Goal: Complete application form

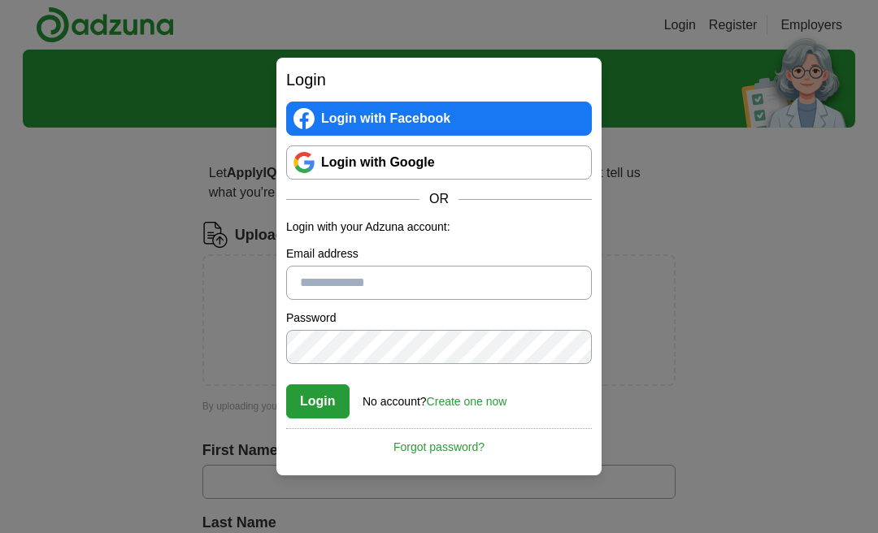
click at [467, 281] on input "Email address" at bounding box center [439, 283] width 306 height 34
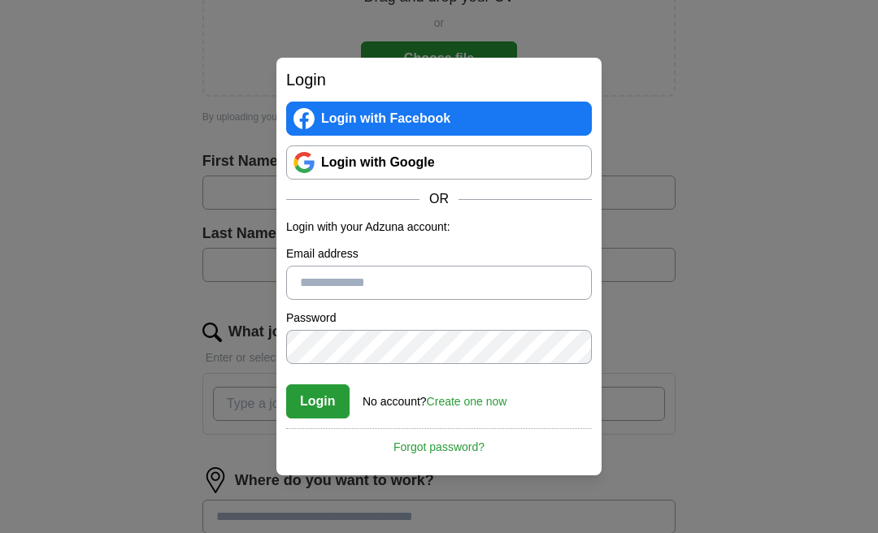
scroll to position [312, 0]
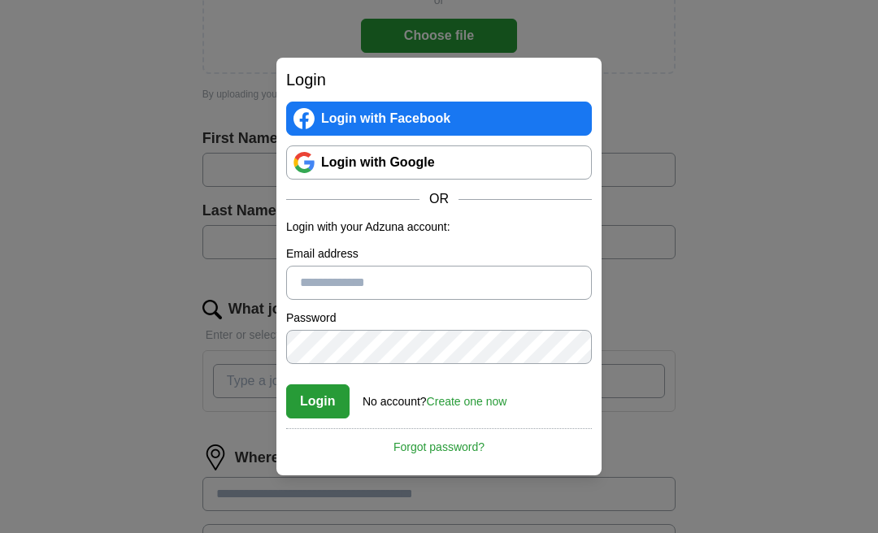
click at [445, 300] on input "Email address" at bounding box center [439, 283] width 306 height 34
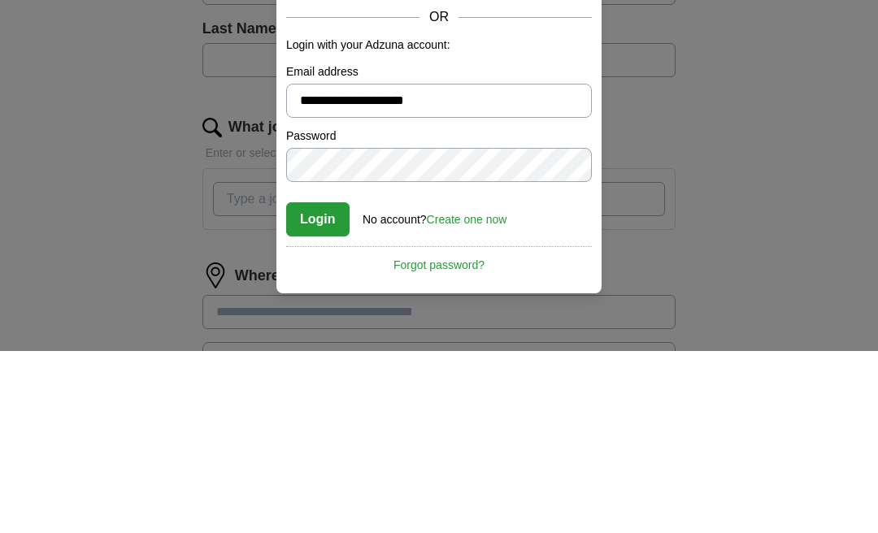
type input "**********"
click at [312, 384] on button "Login" at bounding box center [317, 401] width 63 height 34
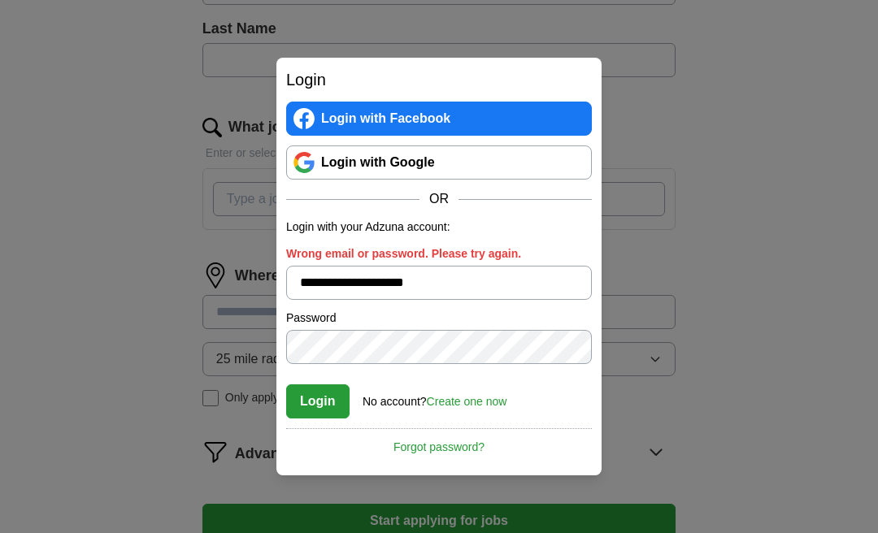
click at [455, 456] on link "Forgot password?" at bounding box center [439, 442] width 306 height 28
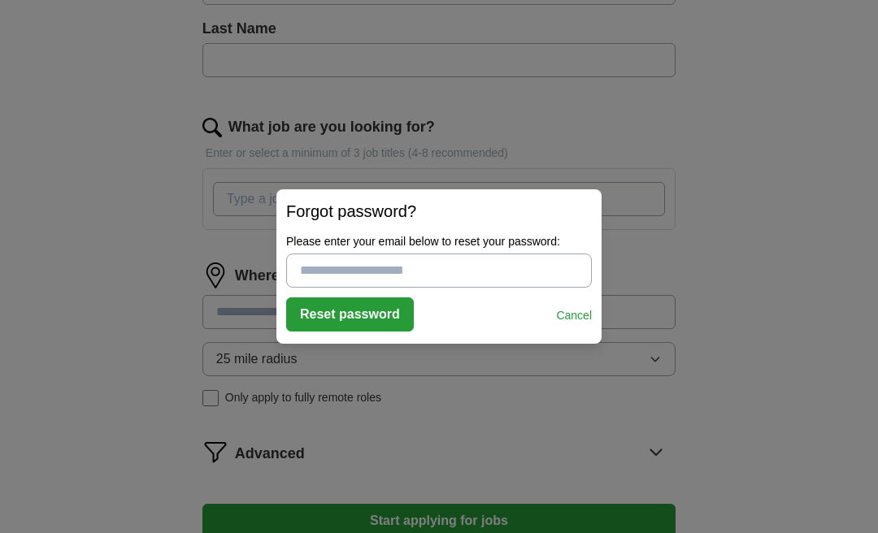
click at [380, 288] on input "Please enter your email below to reset your password:" at bounding box center [439, 271] width 306 height 34
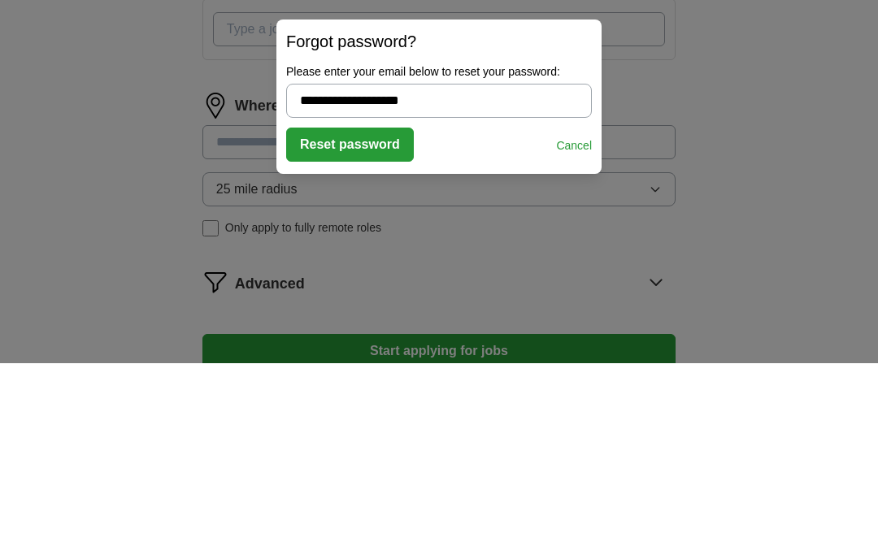
type input "**********"
click at [378, 297] on button "Reset password" at bounding box center [350, 314] width 128 height 34
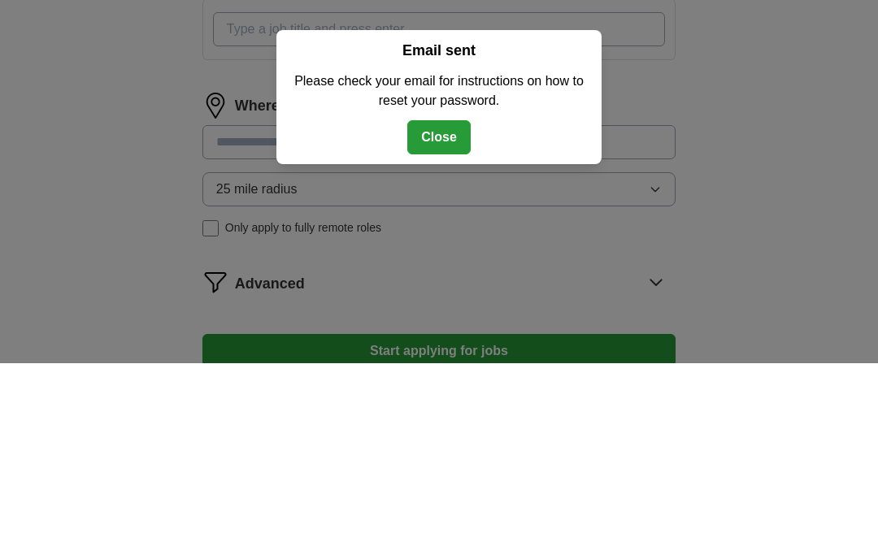
scroll to position [645, 0]
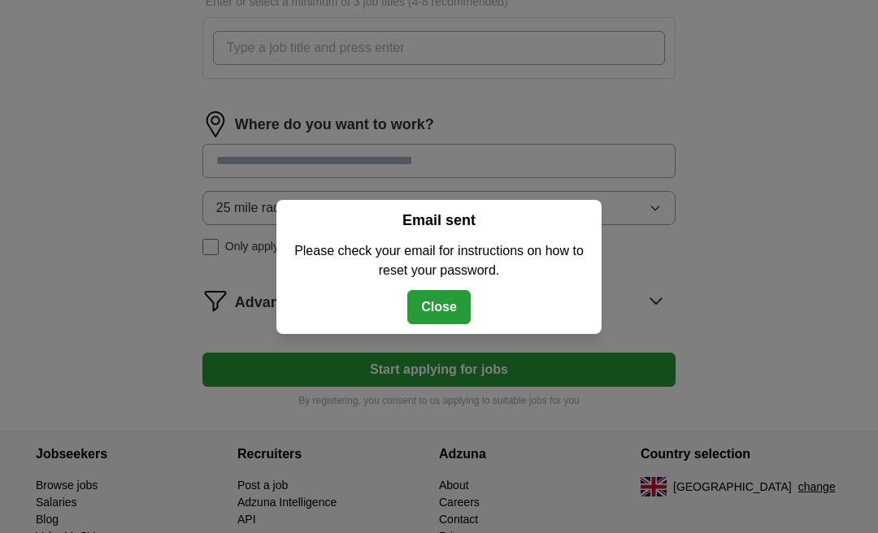
click at [440, 324] on button "Close" at bounding box center [438, 307] width 63 height 34
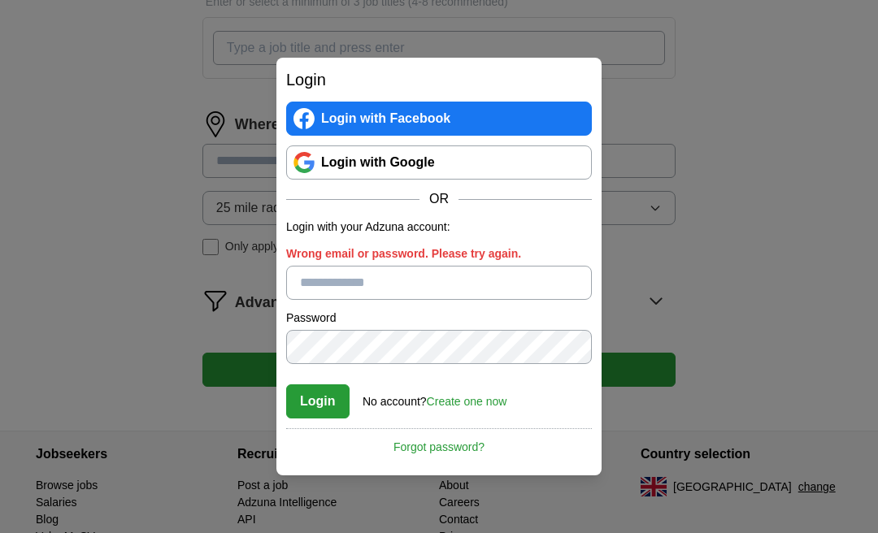
click at [346, 300] on input "Wrong email or password. Please try again." at bounding box center [439, 283] width 306 height 34
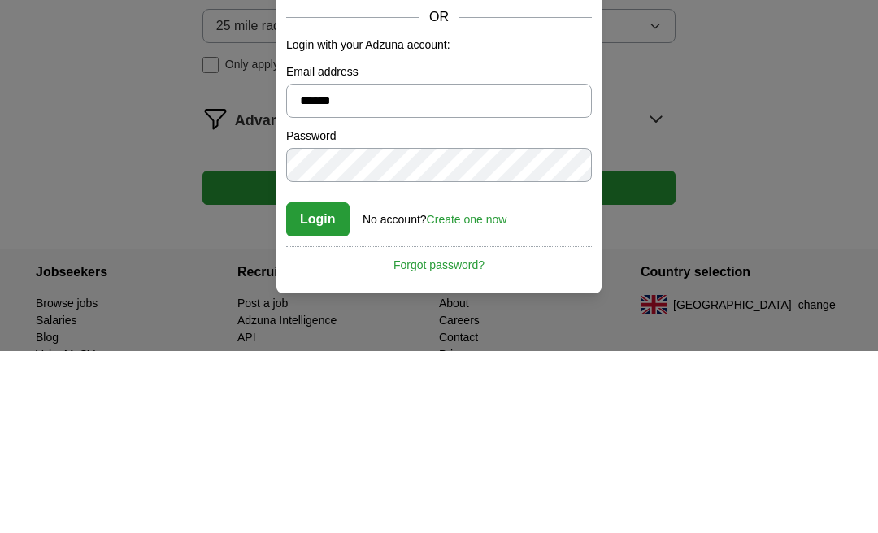
type input "*******"
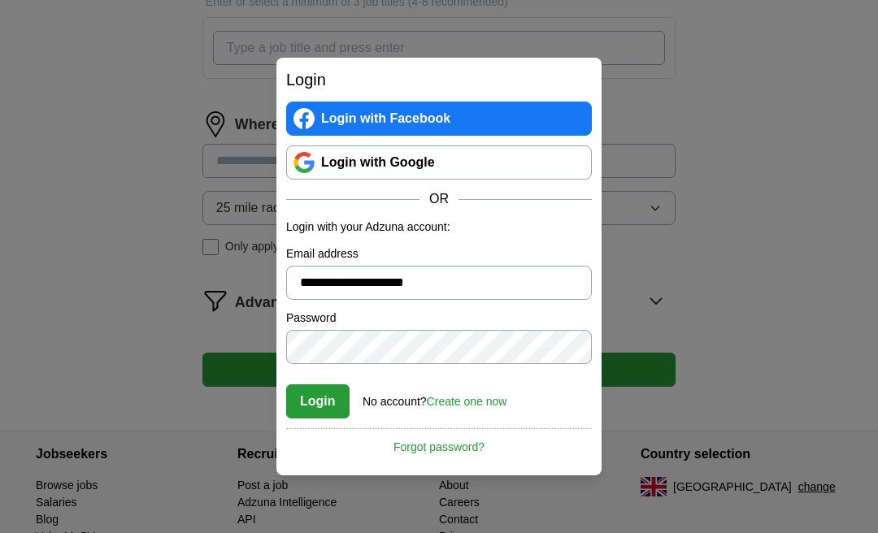
type input "**********"
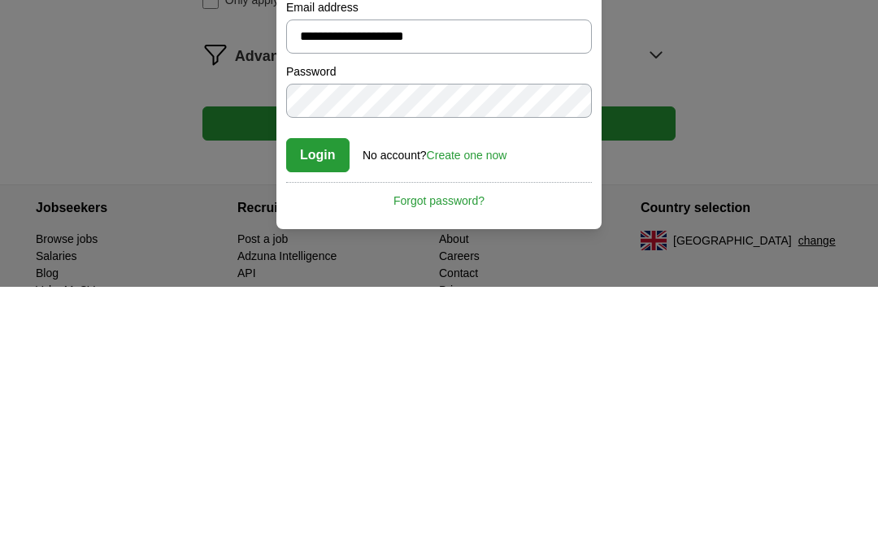
click at [319, 384] on button "Login" at bounding box center [317, 401] width 63 height 34
click at [328, 384] on button "Login" at bounding box center [317, 401] width 63 height 34
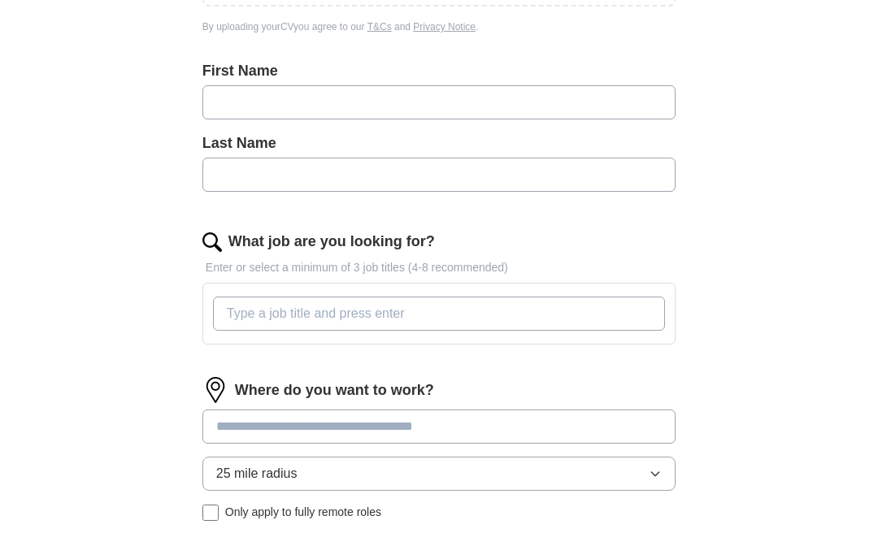
scroll to position [383, 0]
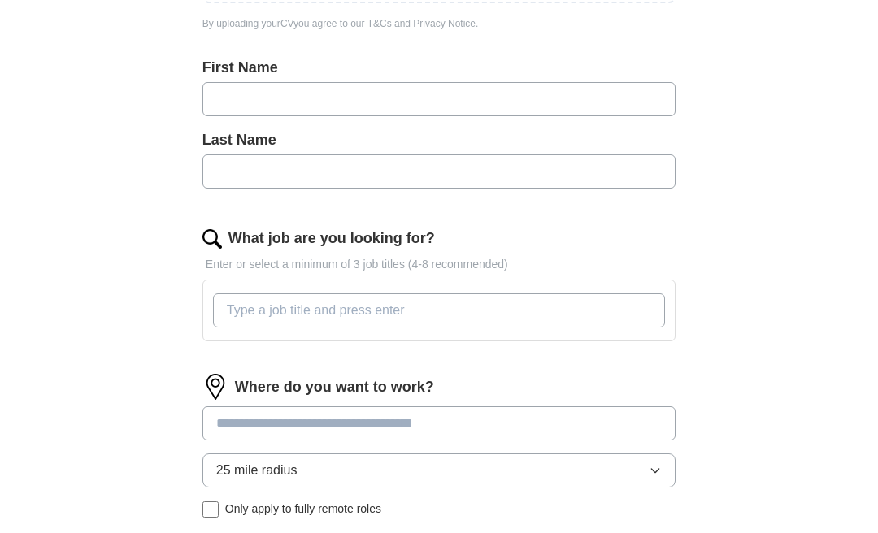
click at [291, 311] on input "What job are you looking for?" at bounding box center [439, 310] width 452 height 34
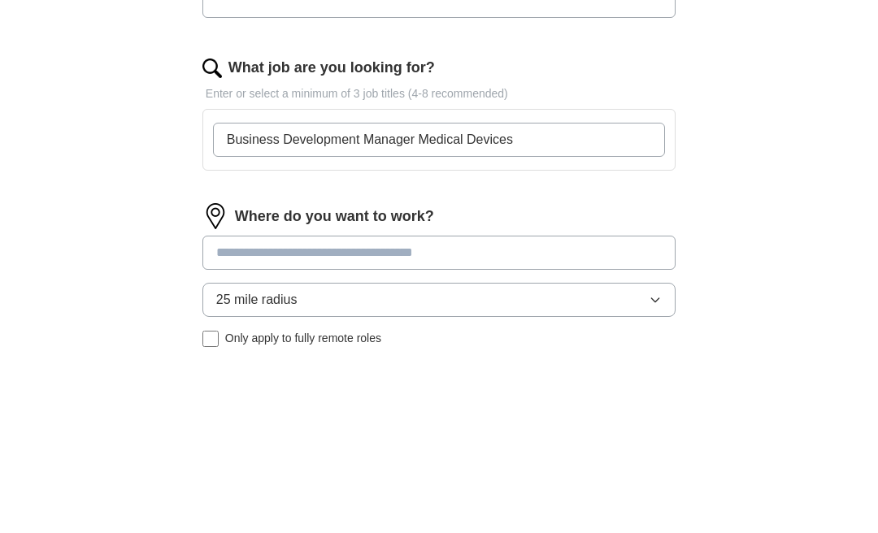
type input "Business Development Manager Medical Devices"
click at [352, 374] on div "Where do you want to work? 25 mile radius Only apply to fully remote roles" at bounding box center [438, 452] width 473 height 157
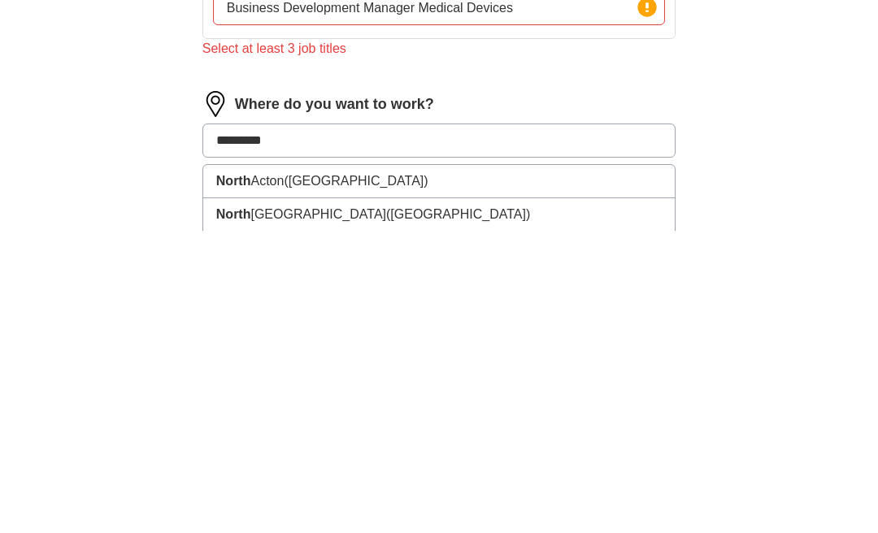
type input "**********"
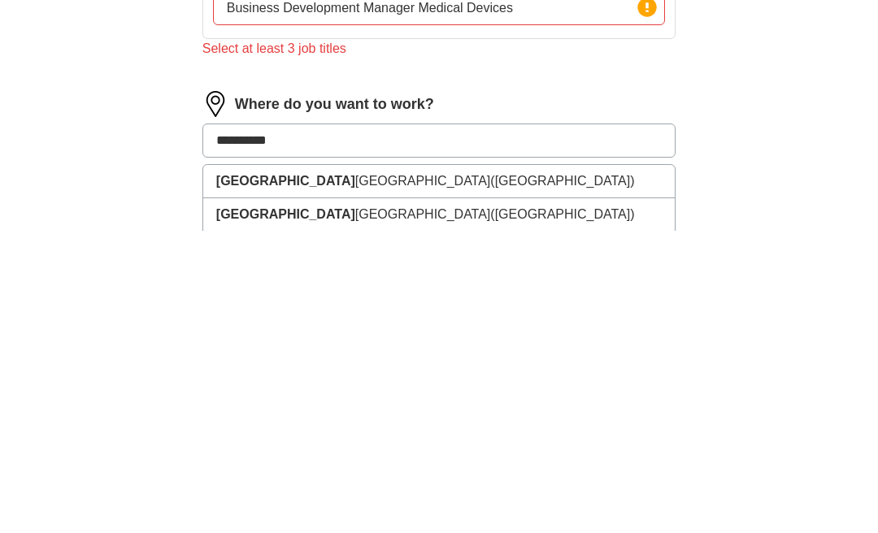
click at [370, 467] on li "North West England (UK)" at bounding box center [438, 483] width 471 height 33
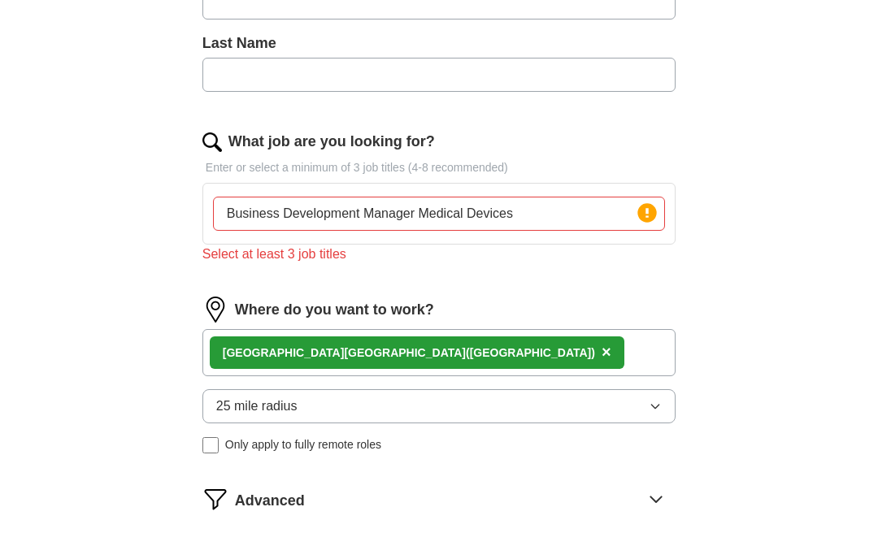
scroll to position [475, 0]
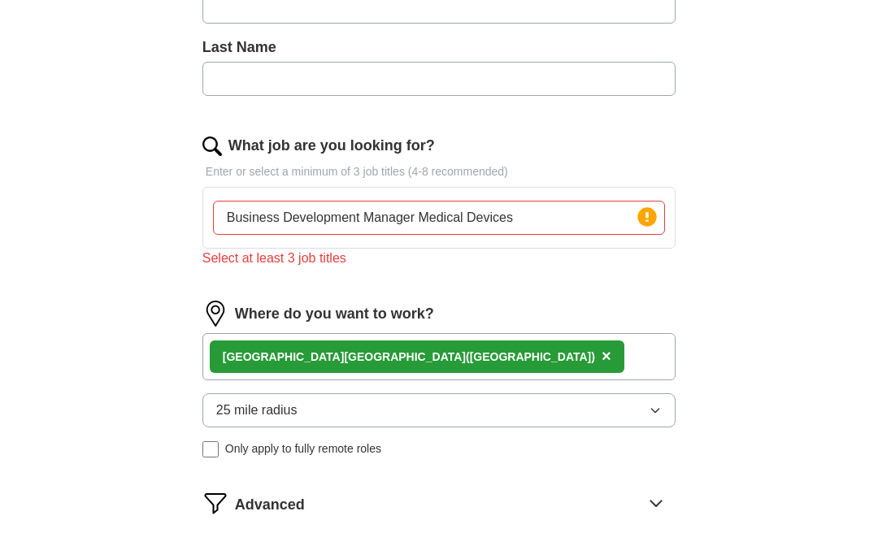
click at [316, 264] on div "Select at least 3 job titles" at bounding box center [438, 259] width 473 height 20
click at [294, 258] on div "Select at least 3 job titles" at bounding box center [438, 259] width 473 height 20
click at [283, 269] on div "What job are you looking for? Enter or select a minimum of 3 job titles (4-8 re…" at bounding box center [438, 208] width 473 height 146
click at [537, 216] on input "Business Development Manager Medical Devices" at bounding box center [439, 218] width 452 height 34
type input "Business"
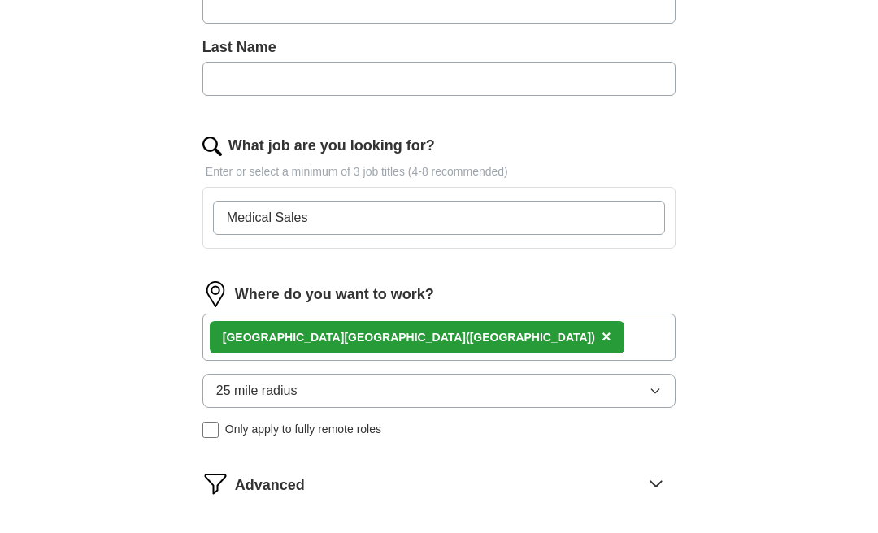
click at [321, 223] on input "Medical Sales" at bounding box center [439, 218] width 452 height 34
type input "Medical Sales, Key Account Manager, Business Development Manager, Regional Sale…"
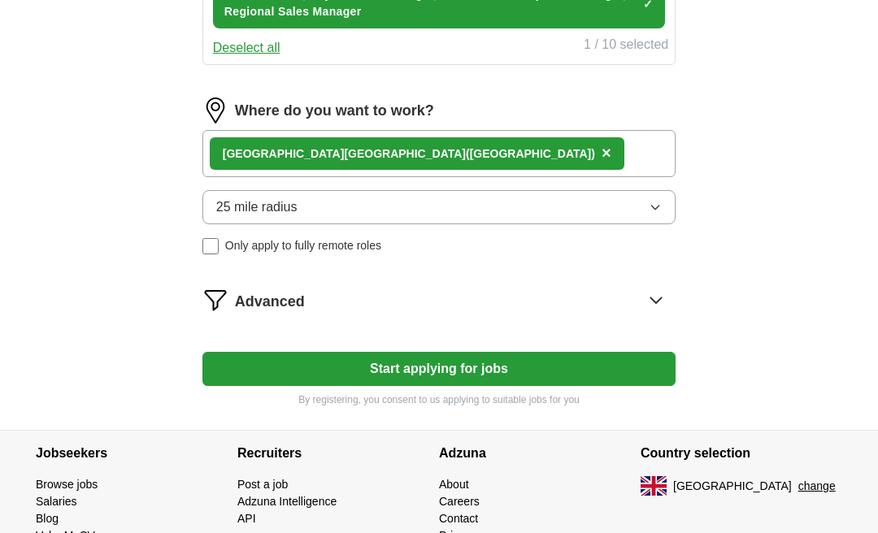
scroll to position [738, 0]
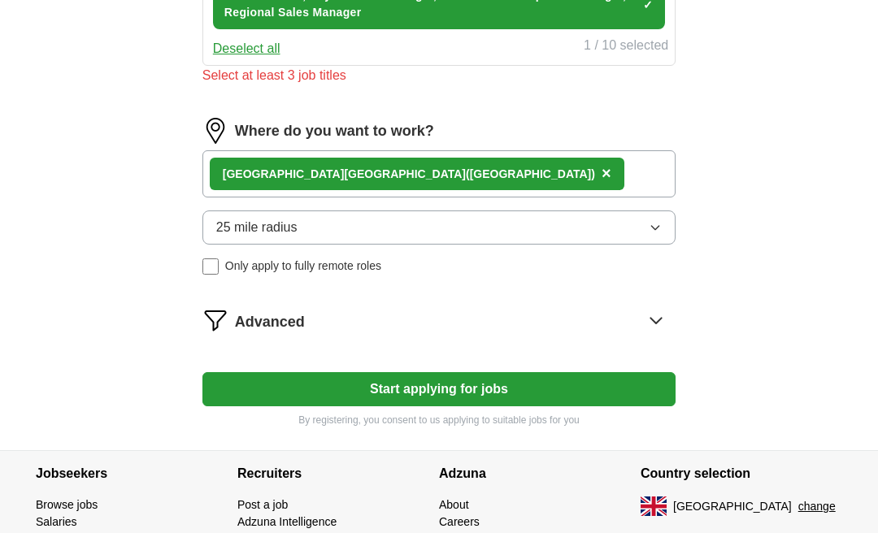
click at [457, 388] on button "Start applying for jobs" at bounding box center [438, 389] width 473 height 34
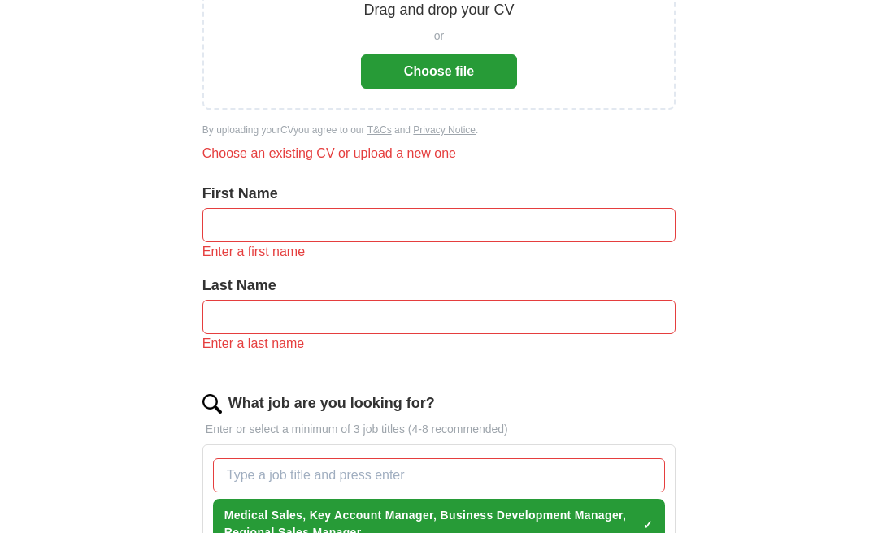
scroll to position [254, 0]
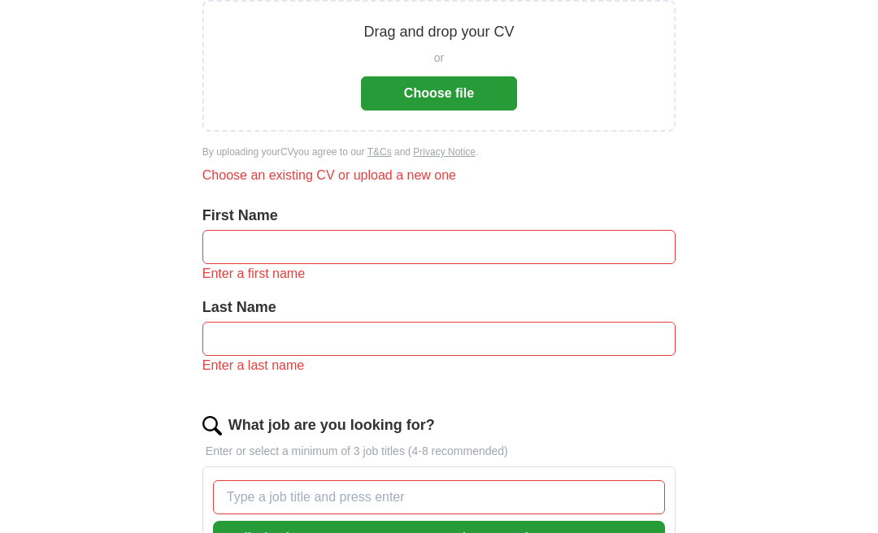
click at [254, 260] on input "text" at bounding box center [438, 247] width 473 height 34
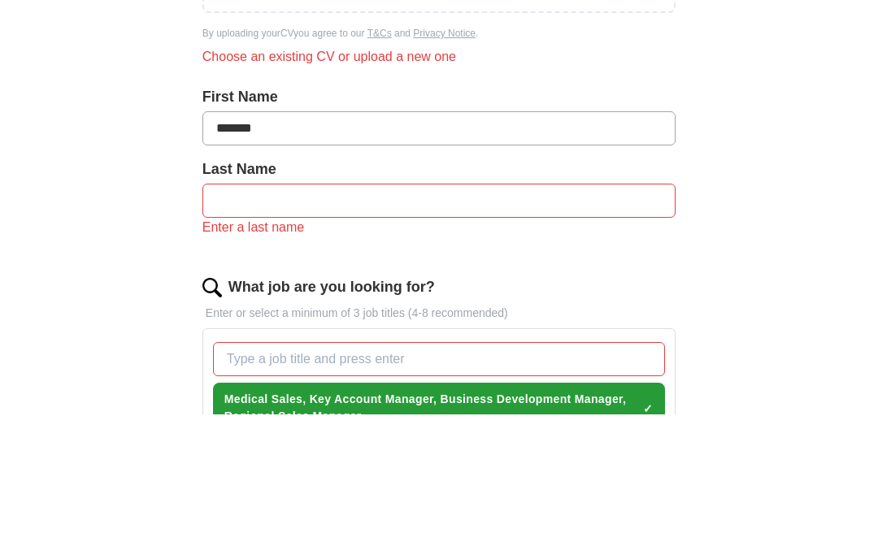
type input "******"
click at [238, 303] on input "text" at bounding box center [438, 320] width 473 height 34
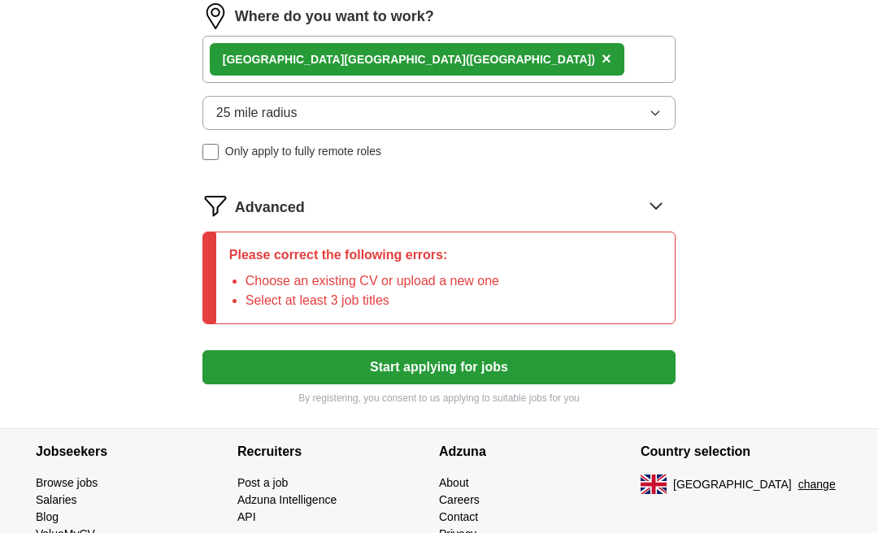
scroll to position [871, 0]
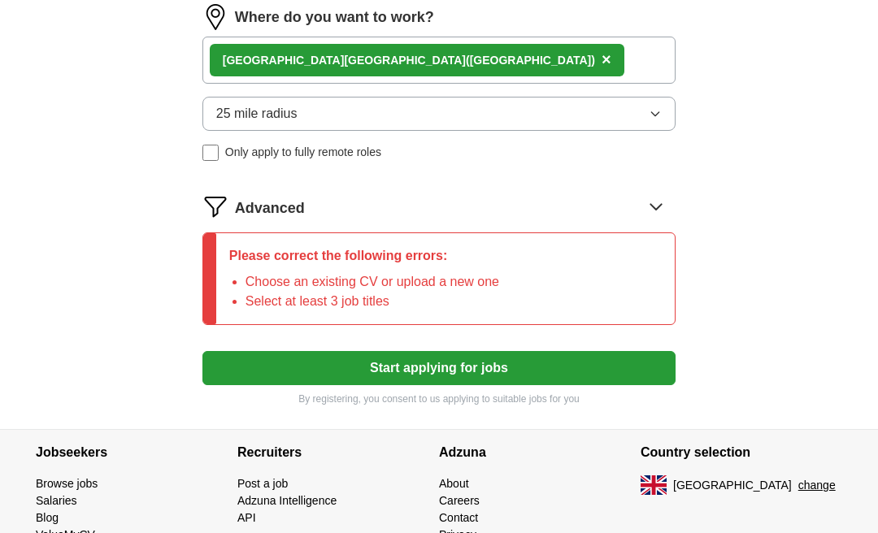
type input "*******"
click at [575, 362] on button "Start applying for jobs" at bounding box center [438, 368] width 473 height 34
click at [648, 215] on icon at bounding box center [656, 206] width 26 height 26
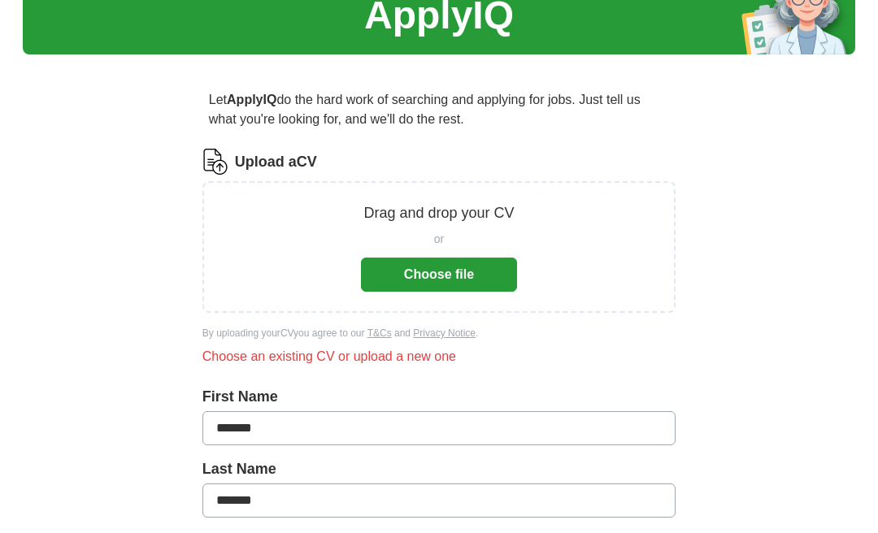
scroll to position [70, 0]
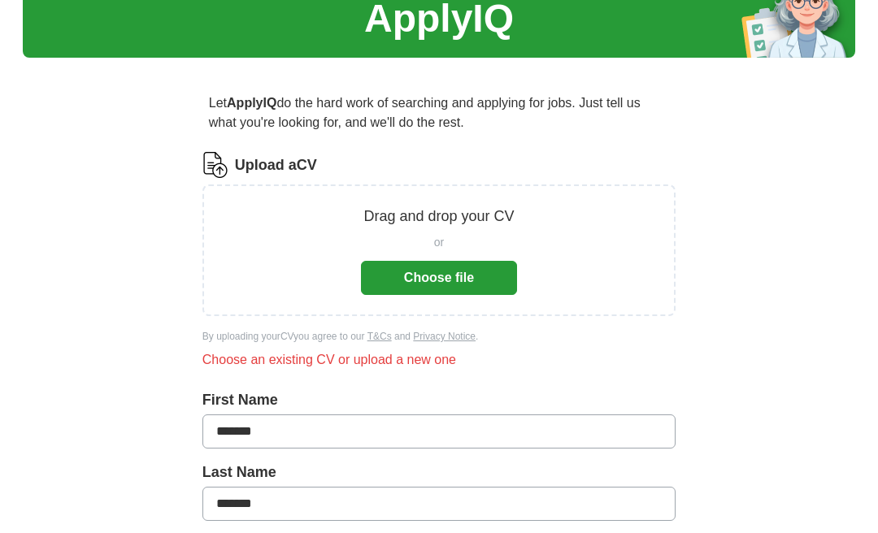
click at [481, 271] on button "Choose file" at bounding box center [439, 278] width 156 height 34
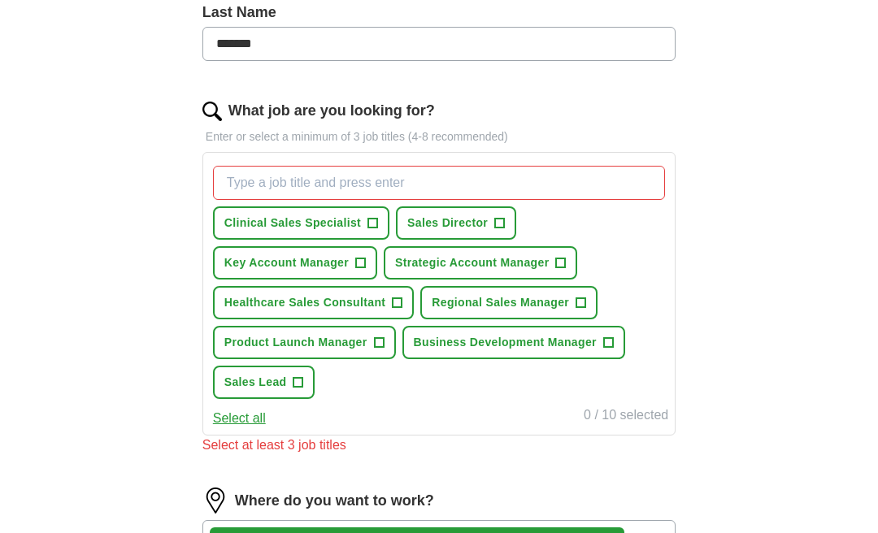
scroll to position [464, 0]
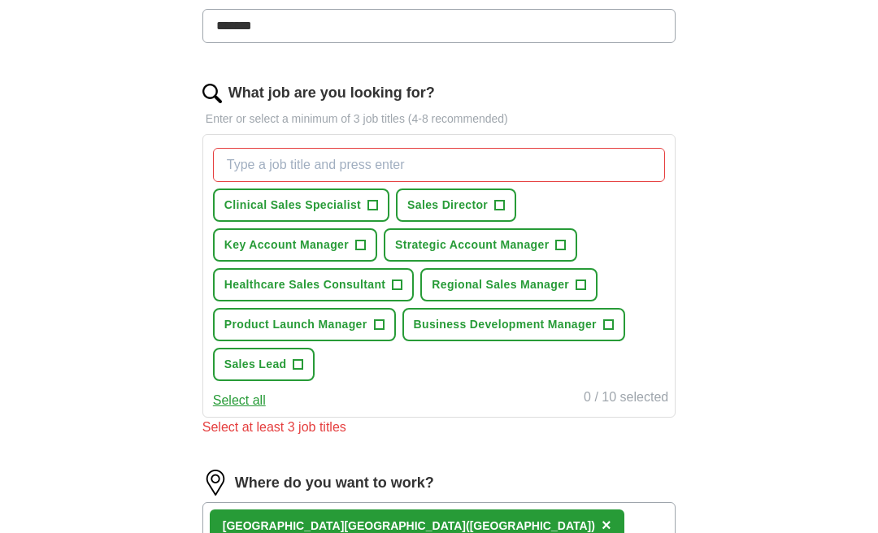
click at [396, 284] on span "+" at bounding box center [397, 285] width 10 height 13
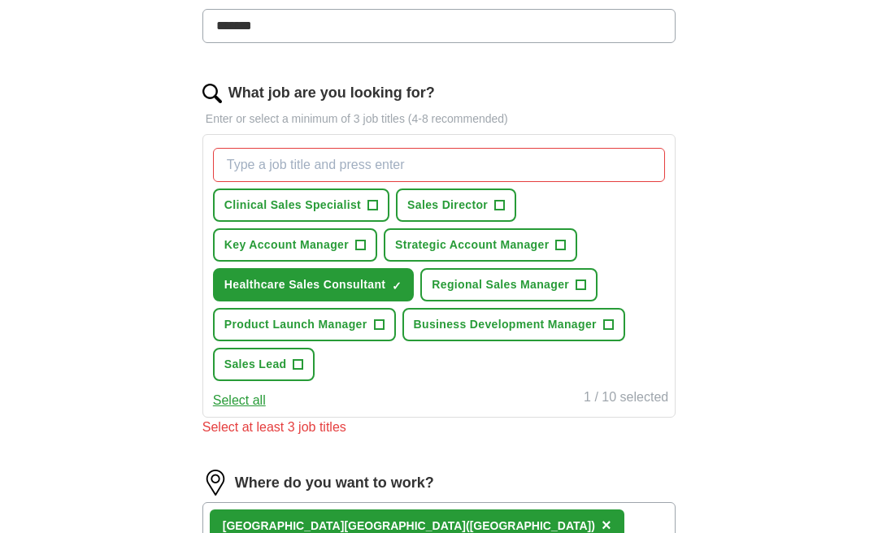
click at [371, 199] on span "+" at bounding box center [373, 205] width 10 height 13
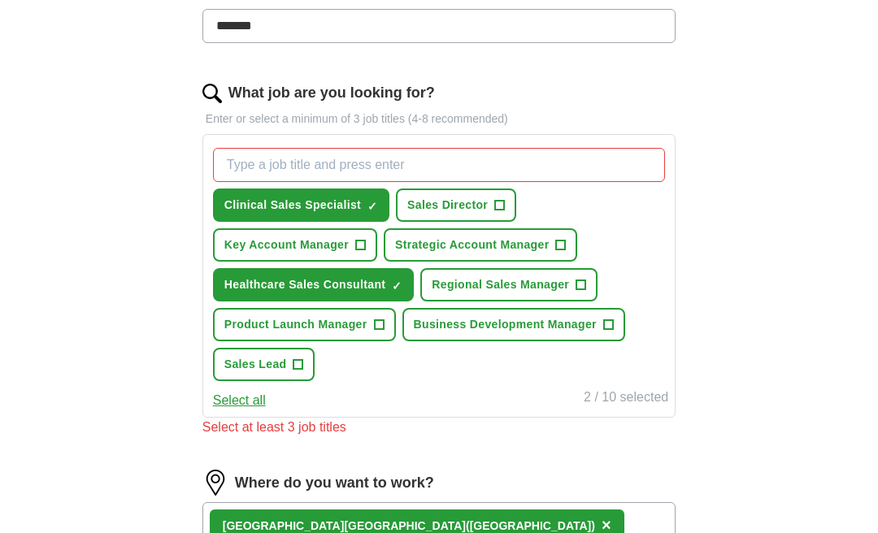
click at [303, 150] on input "What job are you looking for?" at bounding box center [439, 165] width 452 height 34
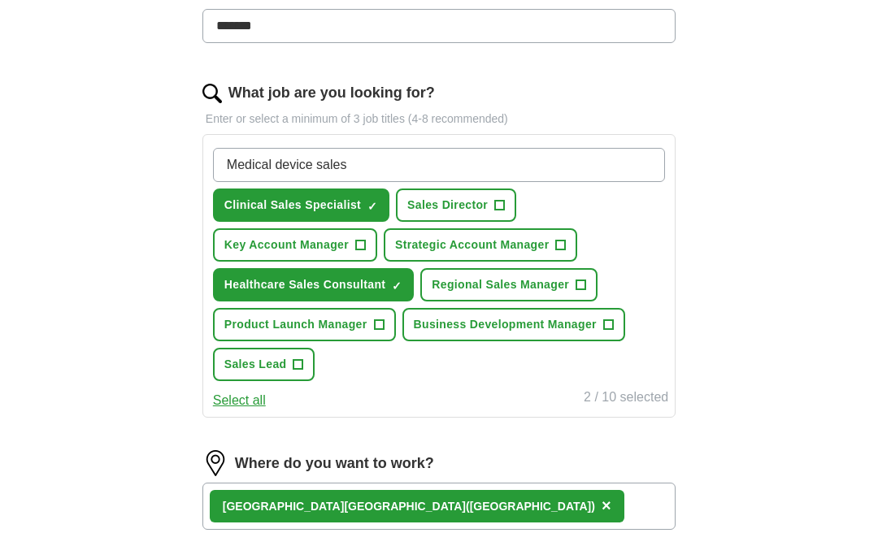
type input "Medical device sales"
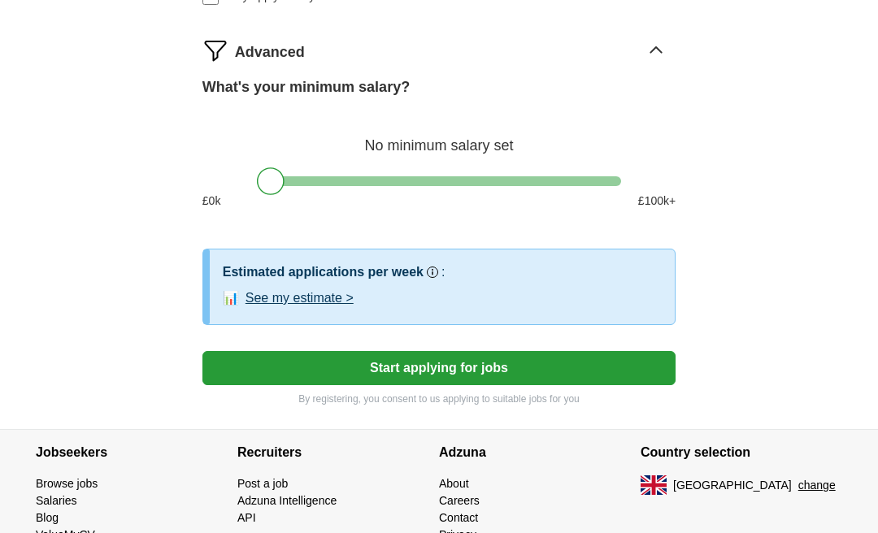
scroll to position [1065, 0]
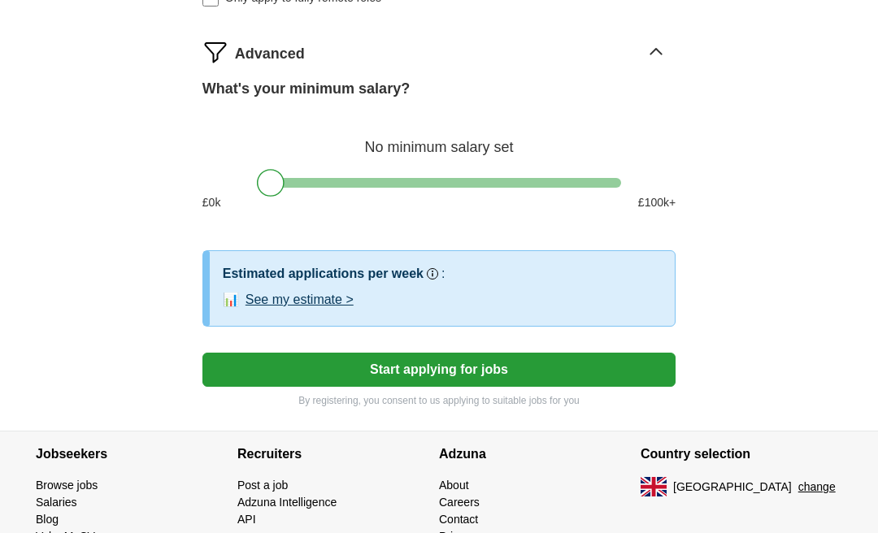
click at [427, 372] on button "Start applying for jobs" at bounding box center [438, 370] width 473 height 34
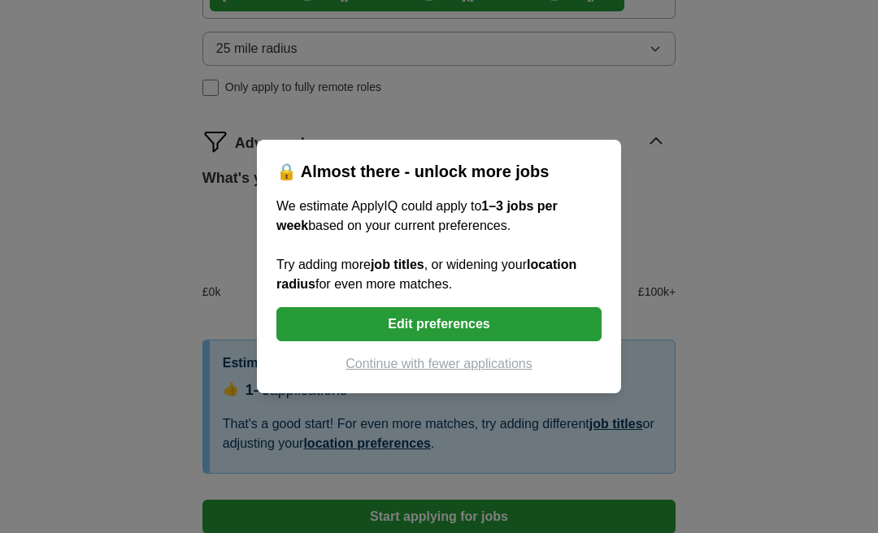
click at [494, 341] on button "Edit preferences" at bounding box center [438, 324] width 325 height 34
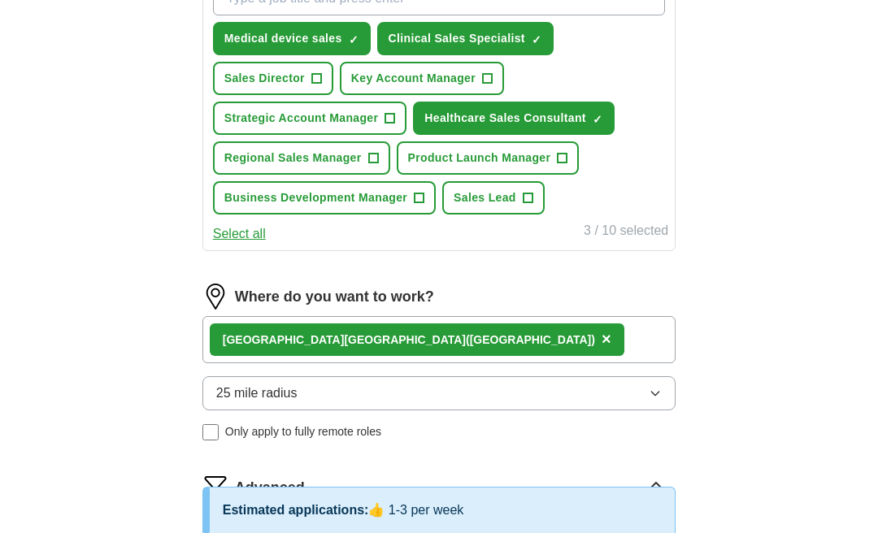
scroll to position [630, 0]
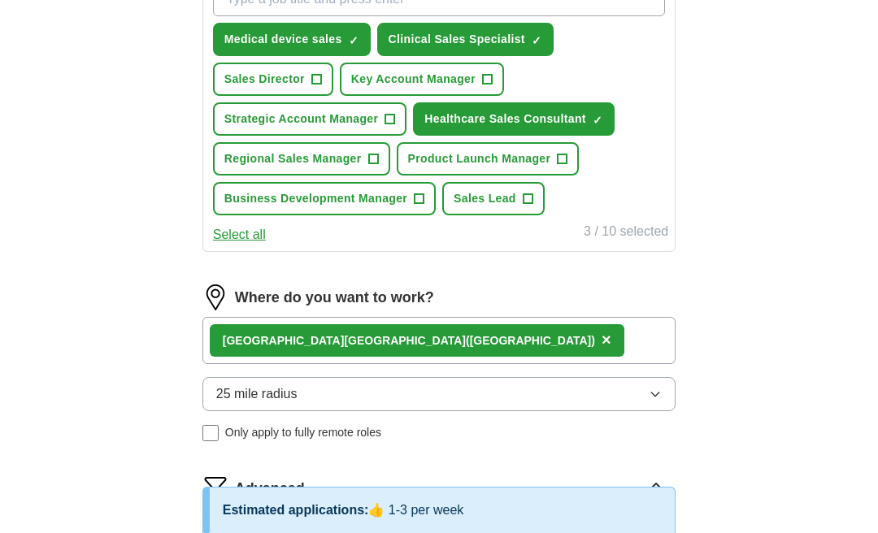
click at [472, 339] on div "North West England (UK) ×" at bounding box center [438, 340] width 473 height 47
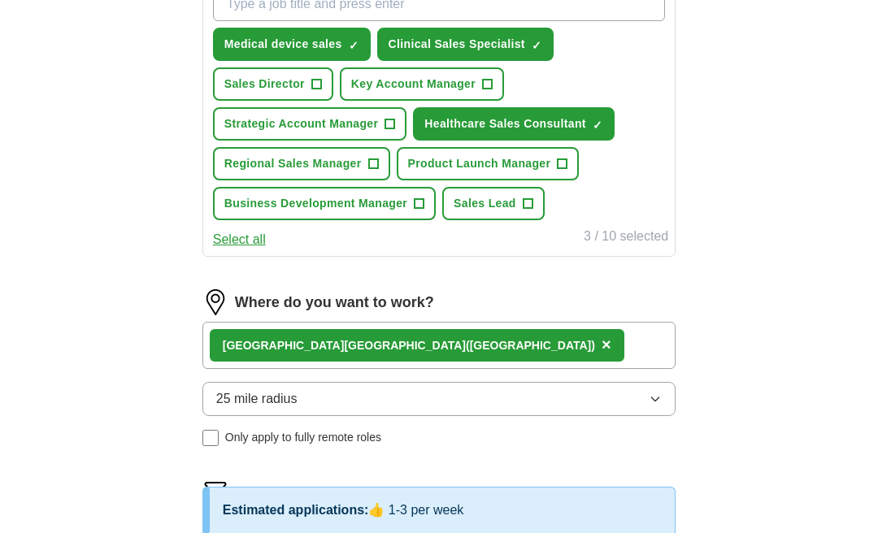
scroll to position [634, 0]
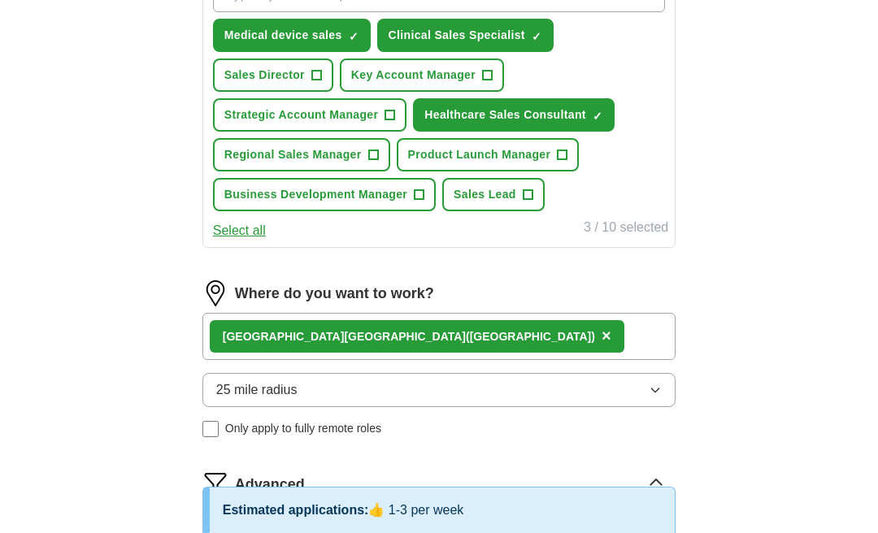
click at [470, 327] on div "North West England (UK) ×" at bounding box center [438, 336] width 473 height 47
click at [656, 384] on icon "button" at bounding box center [654, 390] width 13 height 13
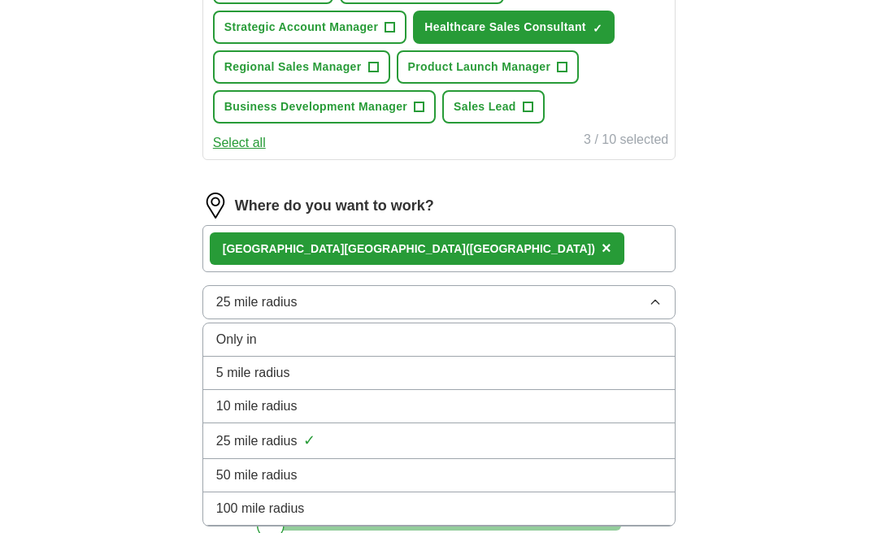
scroll to position [731, 0]
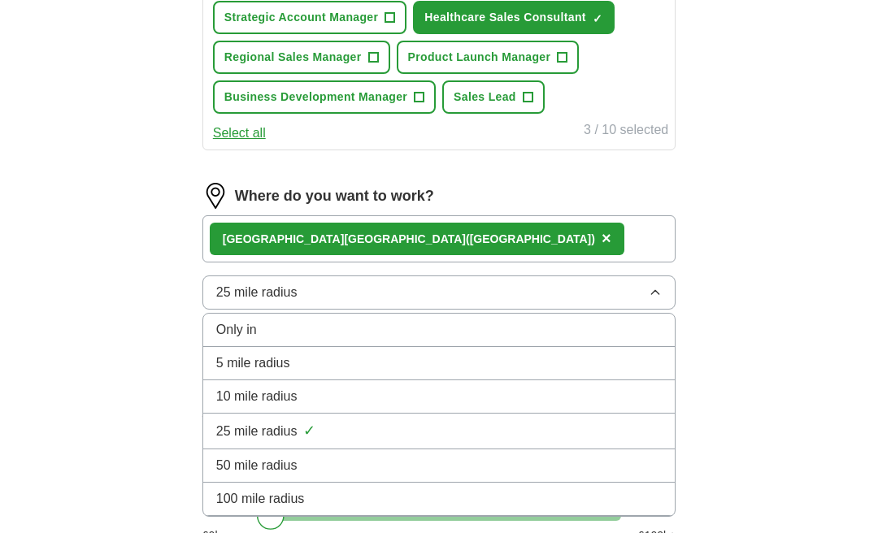
click at [522, 466] on div "50 mile radius" at bounding box center [438, 466] width 445 height 20
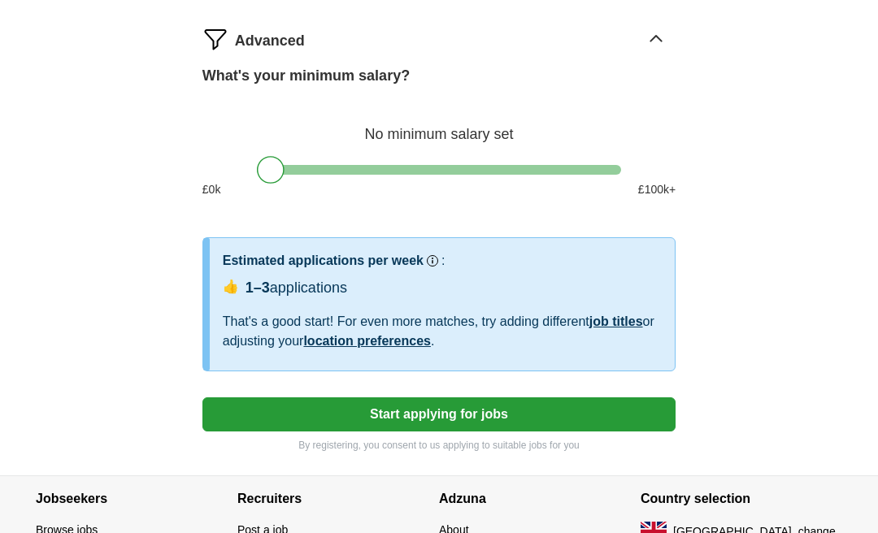
scroll to position [1089, 0]
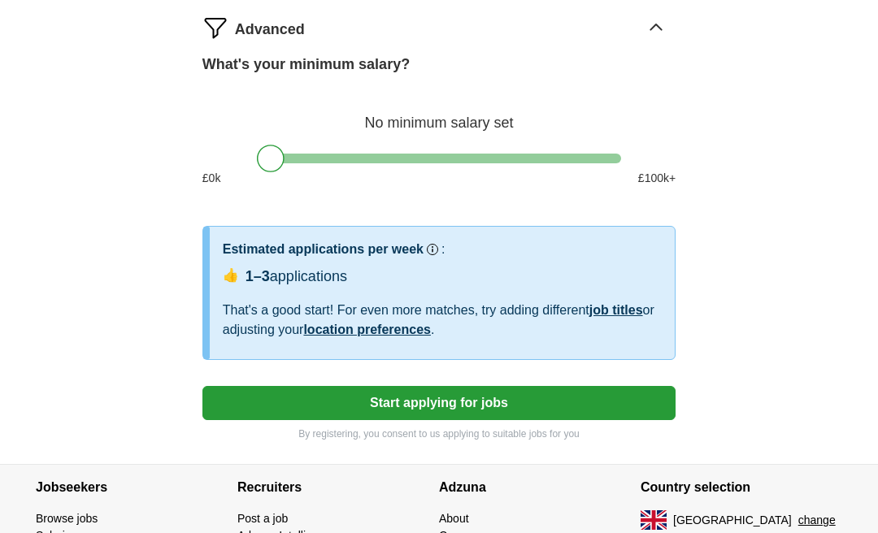
click at [409, 333] on link "location preferences" at bounding box center [367, 330] width 128 height 14
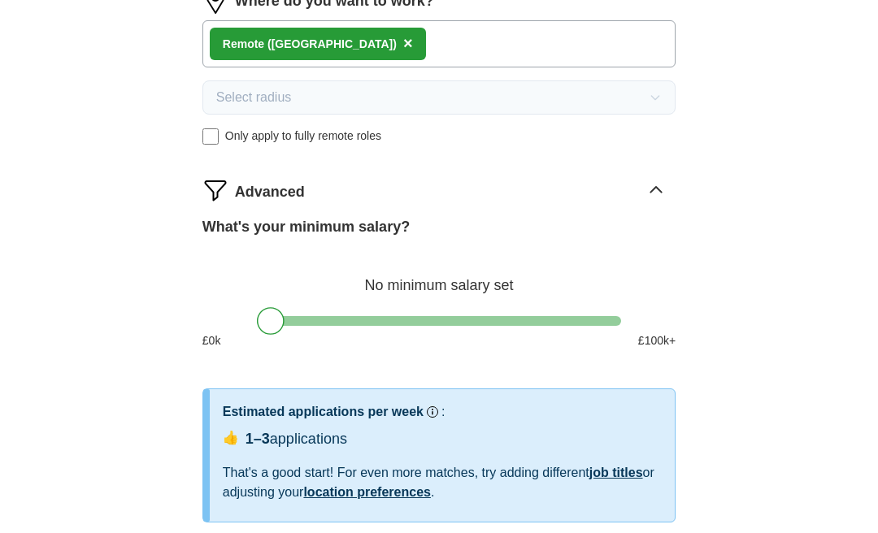
scroll to position [914, 0]
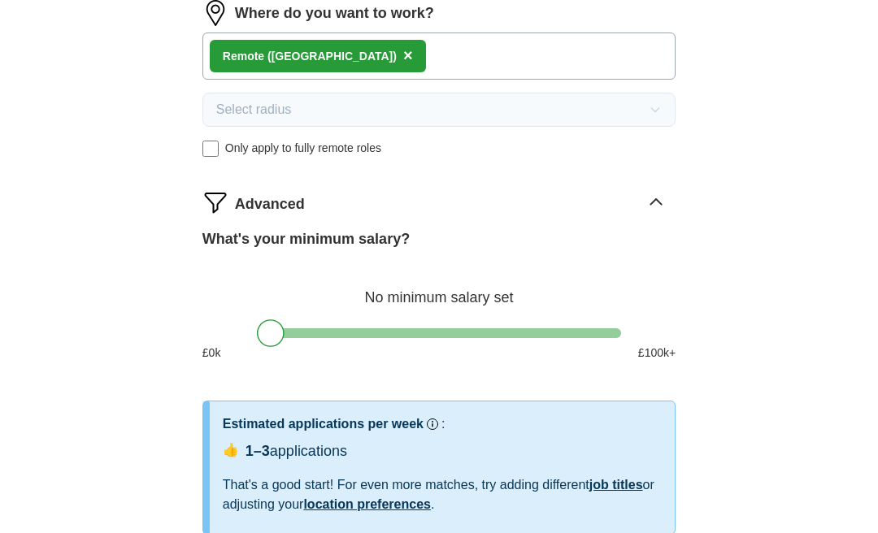
click at [405, 511] on link "location preferences" at bounding box center [367, 504] width 128 height 14
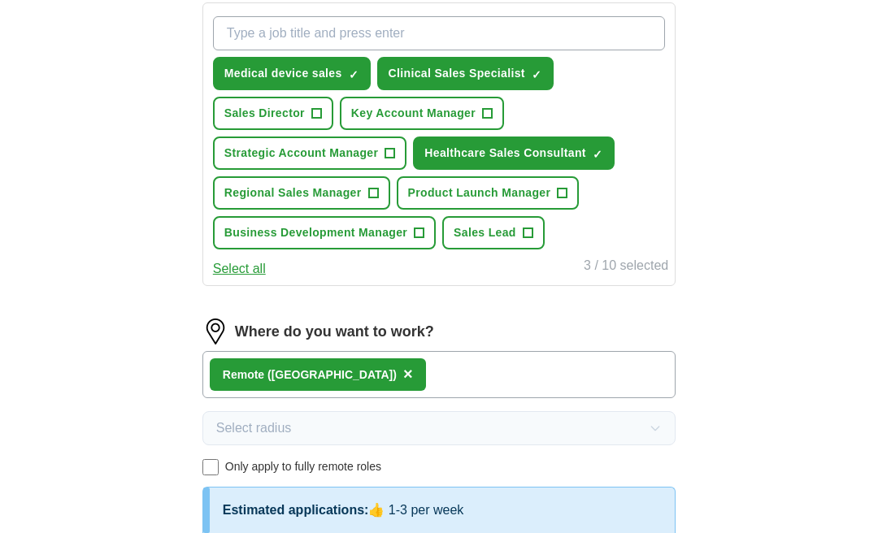
scroll to position [583, 0]
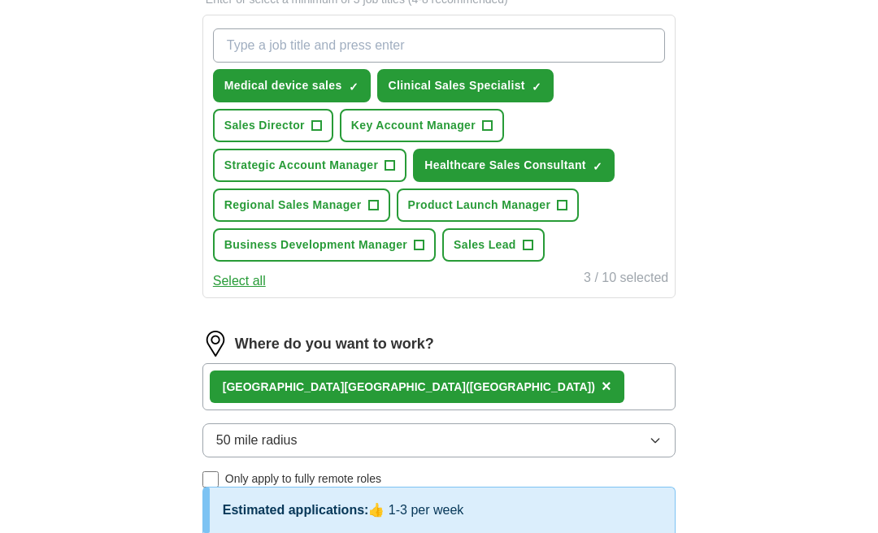
click at [474, 386] on div "North West England (UK) ×" at bounding box center [438, 386] width 473 height 47
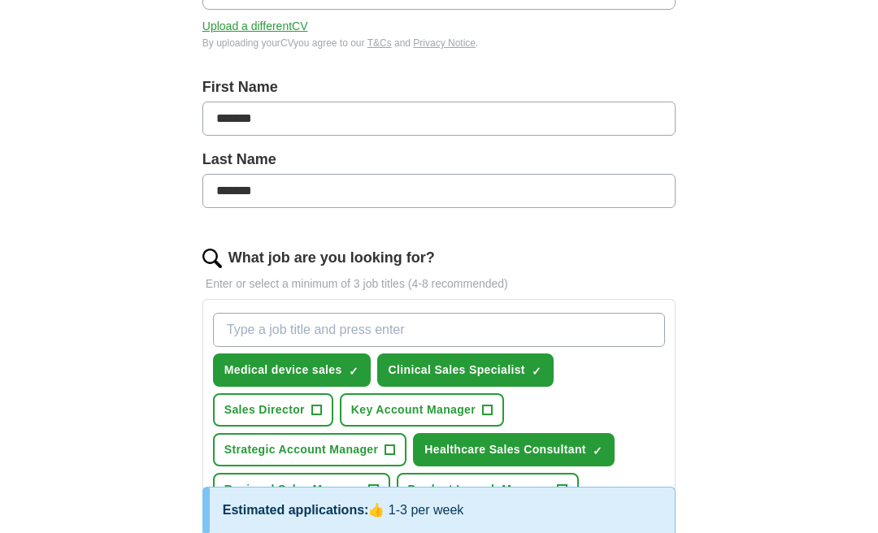
scroll to position [315, 0]
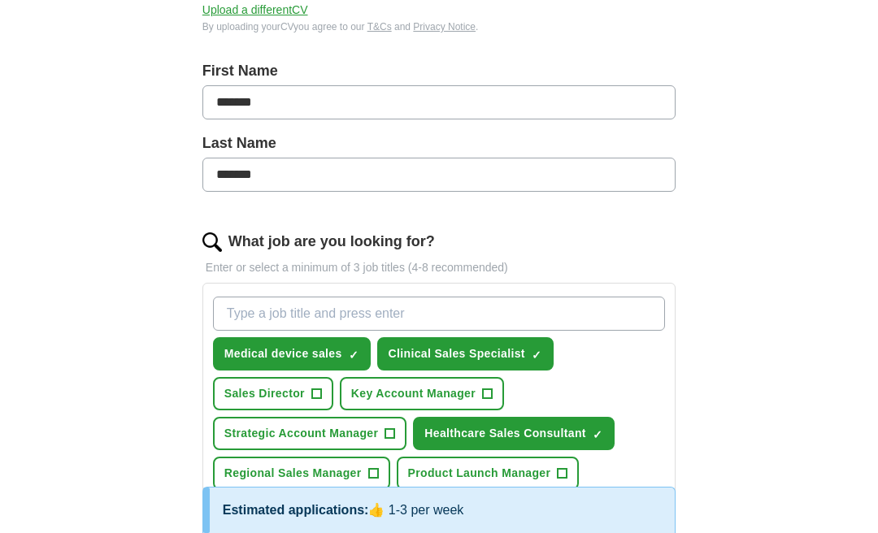
click at [272, 318] on input "What job are you looking for?" at bounding box center [439, 314] width 452 height 34
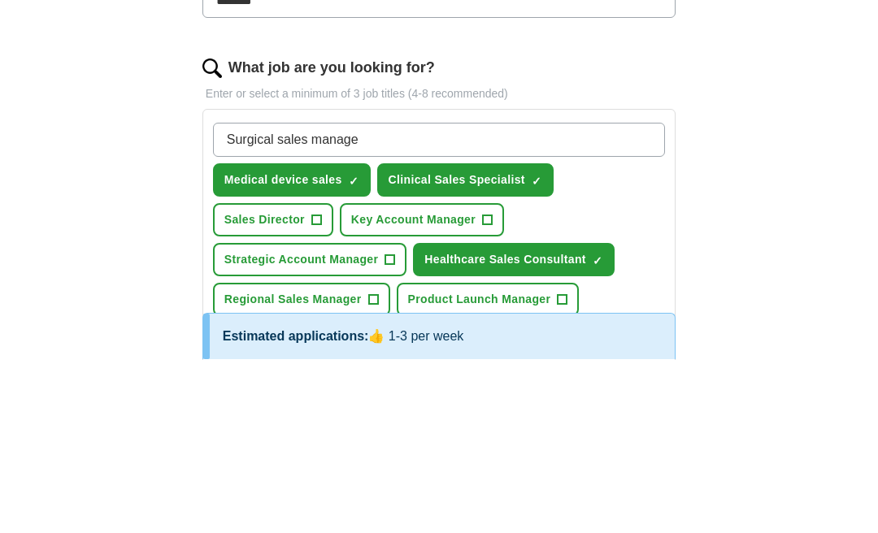
type input "Surgical sales manager"
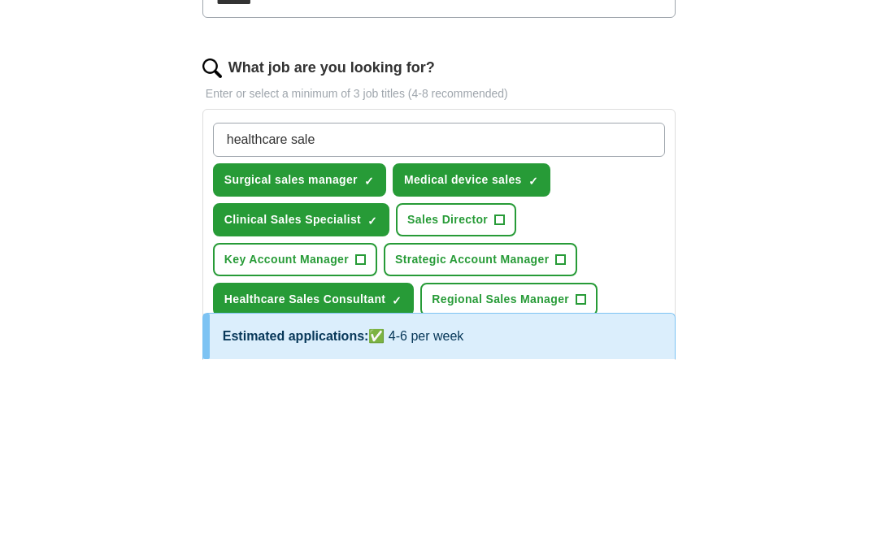
type input "healthcare sales"
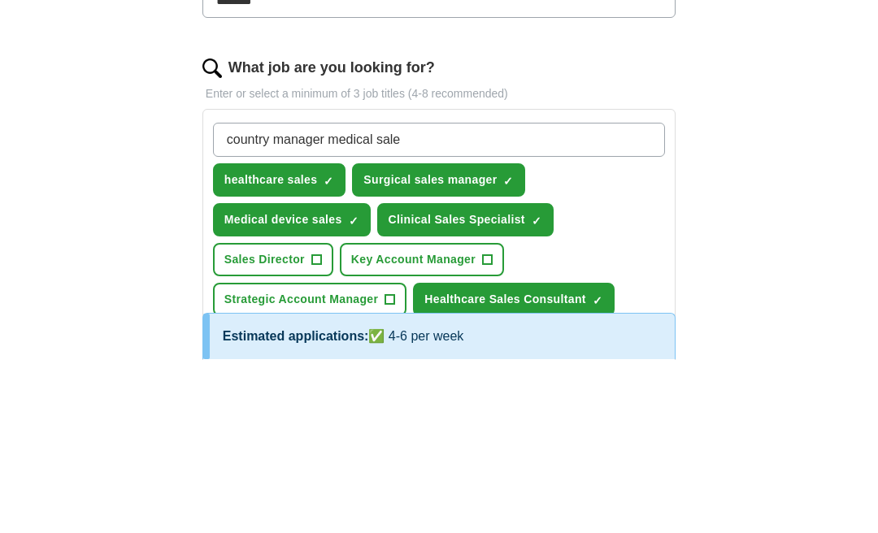
type input "country manager medical sales"
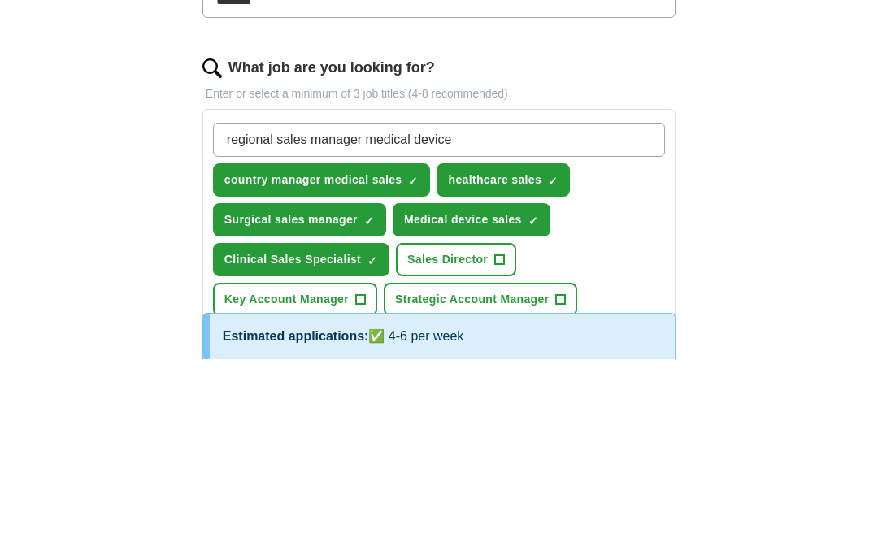
type input "regional sales manager medical devices"
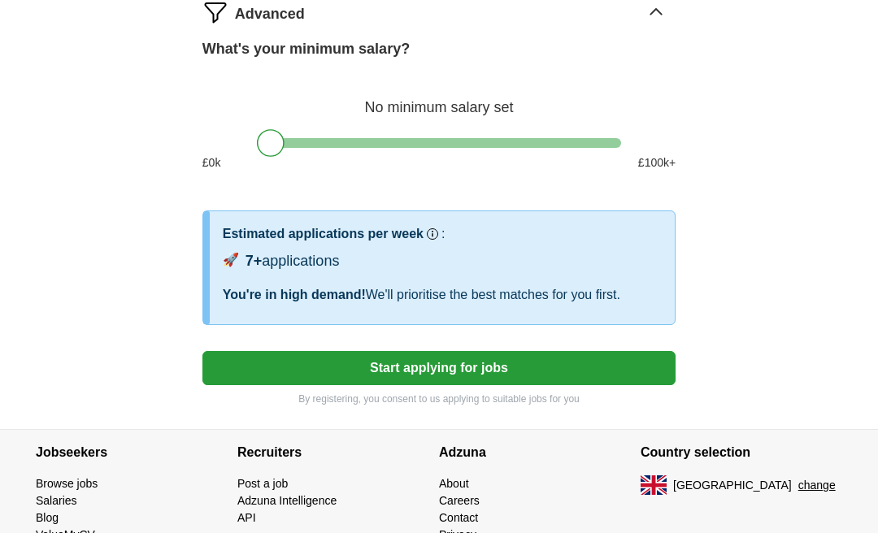
scroll to position [1222, 0]
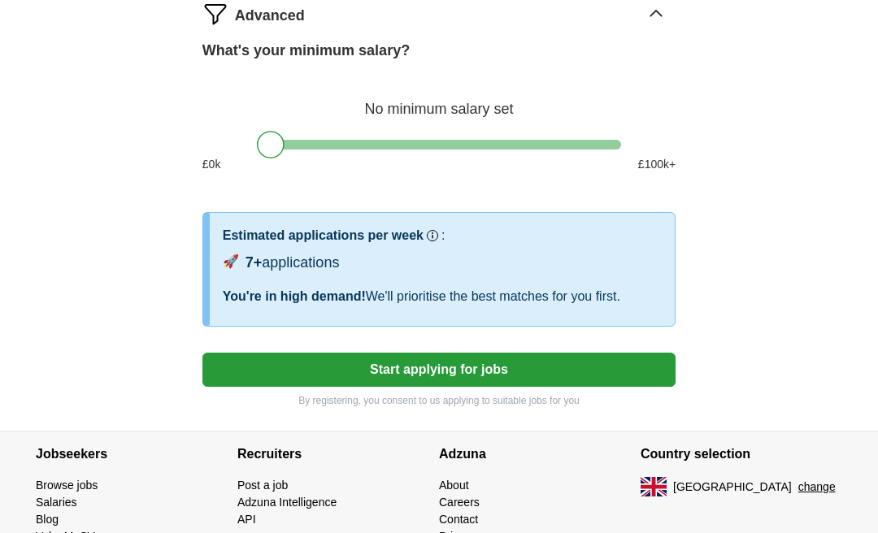
click at [583, 366] on button "Start applying for jobs" at bounding box center [438, 370] width 473 height 34
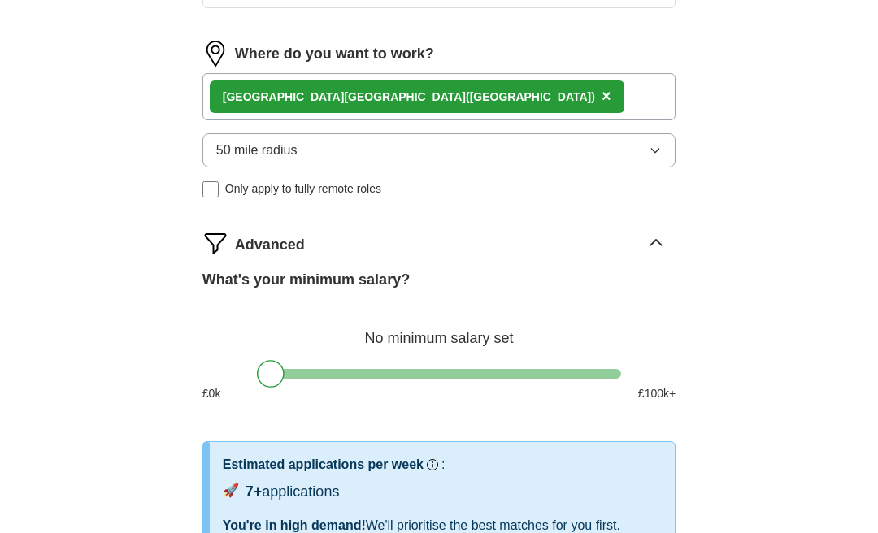
select select "**"
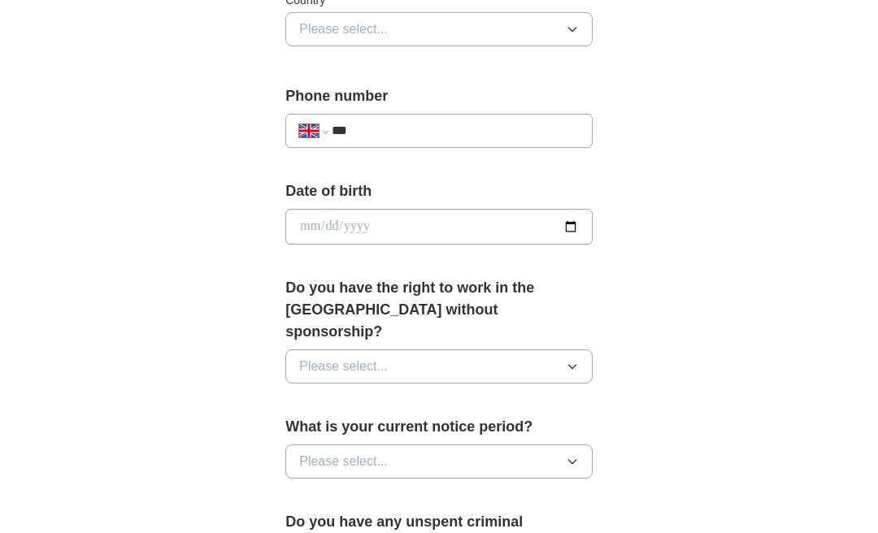
scroll to position [609, 0]
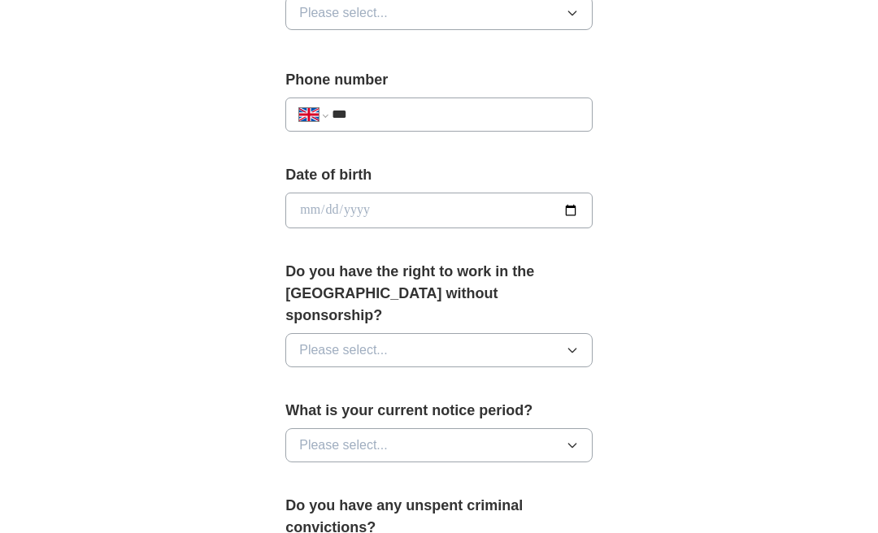
click at [552, 333] on button "Please select..." at bounding box center [438, 350] width 307 height 34
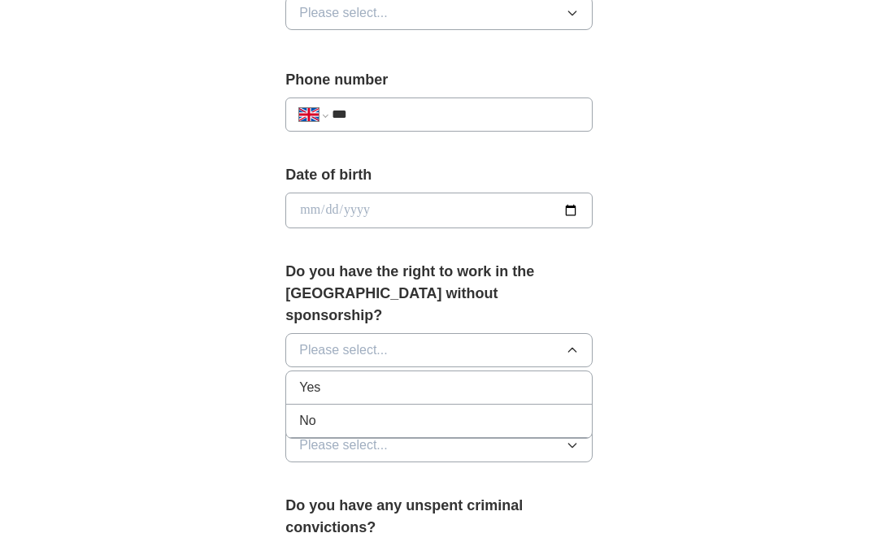
click at [548, 378] on div "Yes" at bounding box center [439, 388] width 280 height 20
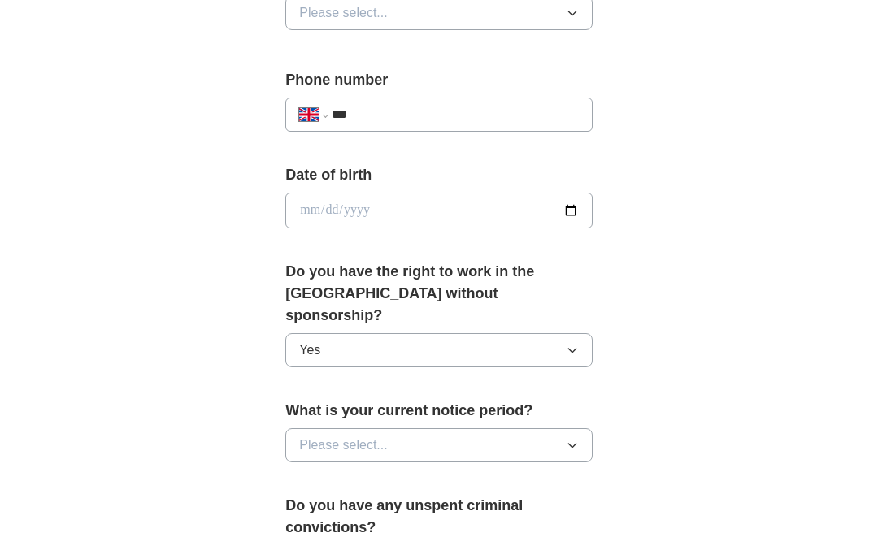
click at [566, 439] on icon "button" at bounding box center [572, 445] width 13 height 13
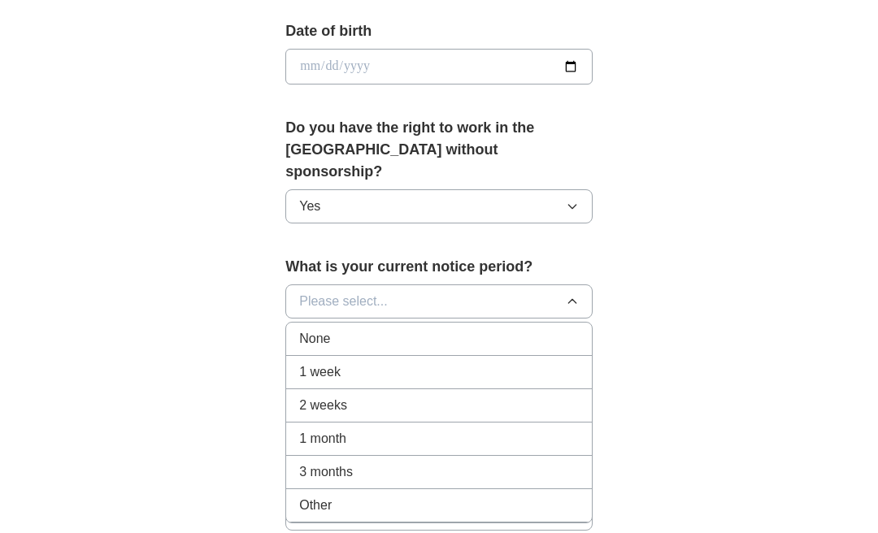
scroll to position [753, 0]
click at [557, 428] on div "1 month" at bounding box center [439, 438] width 280 height 20
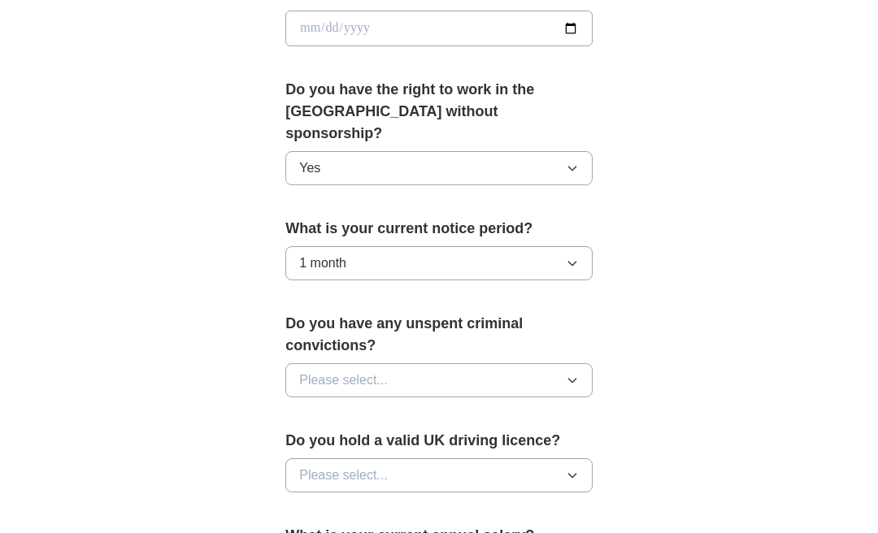
scroll to position [792, 0]
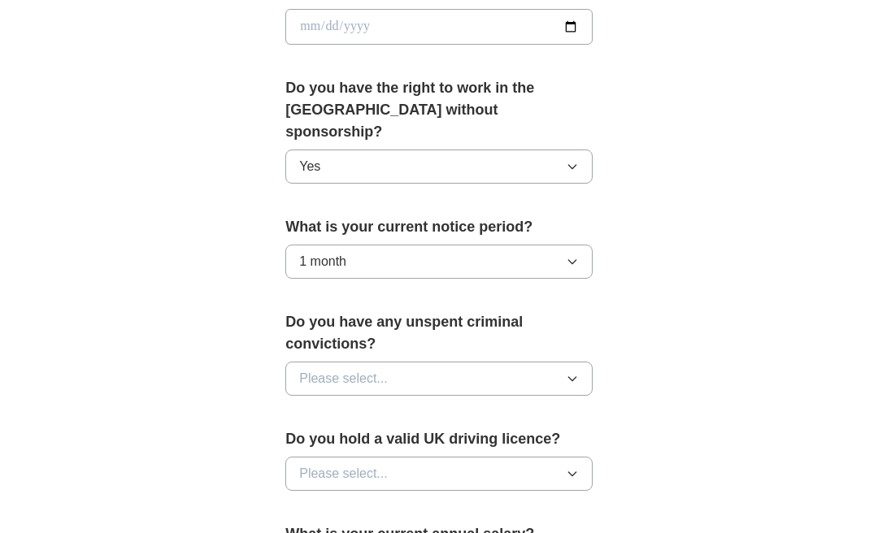
click at [578, 372] on icon "button" at bounding box center [572, 378] width 13 height 13
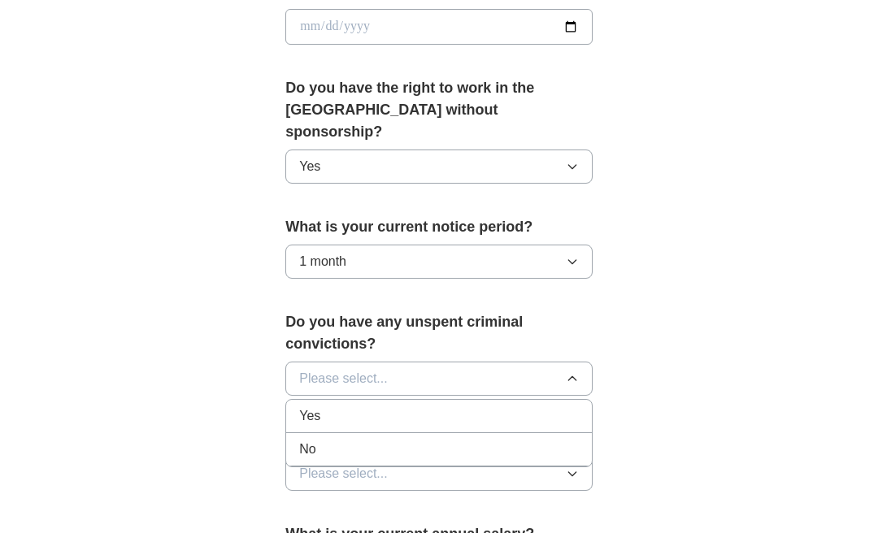
click at [566, 444] on li "No" at bounding box center [439, 449] width 306 height 33
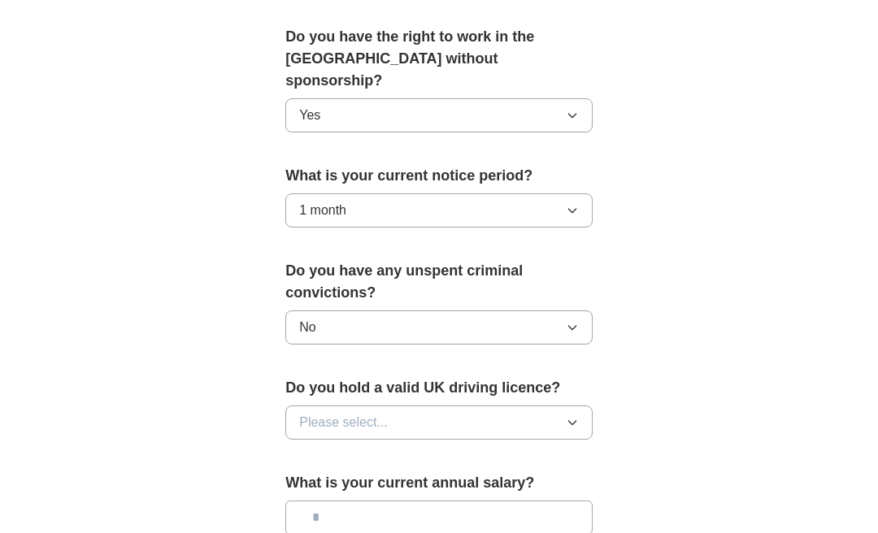
scroll to position [846, 0]
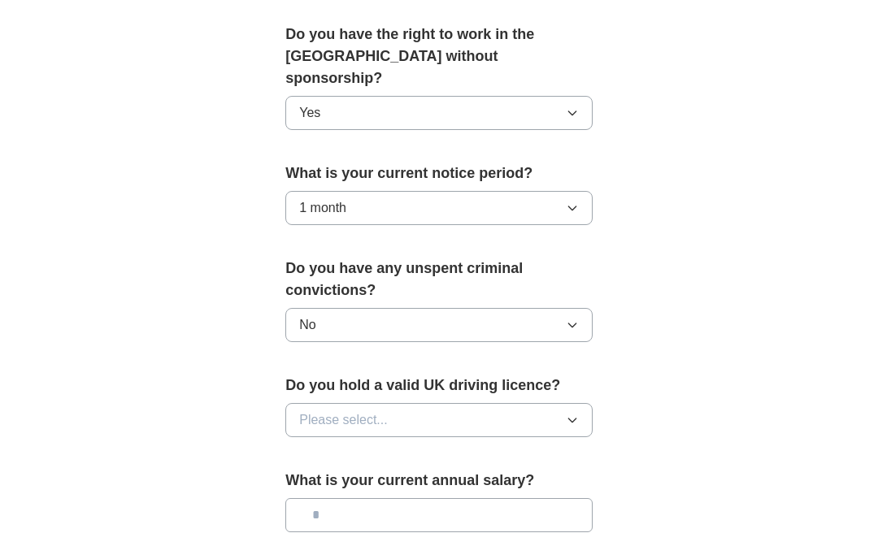
click at [567, 412] on button "Please select..." at bounding box center [438, 420] width 307 height 34
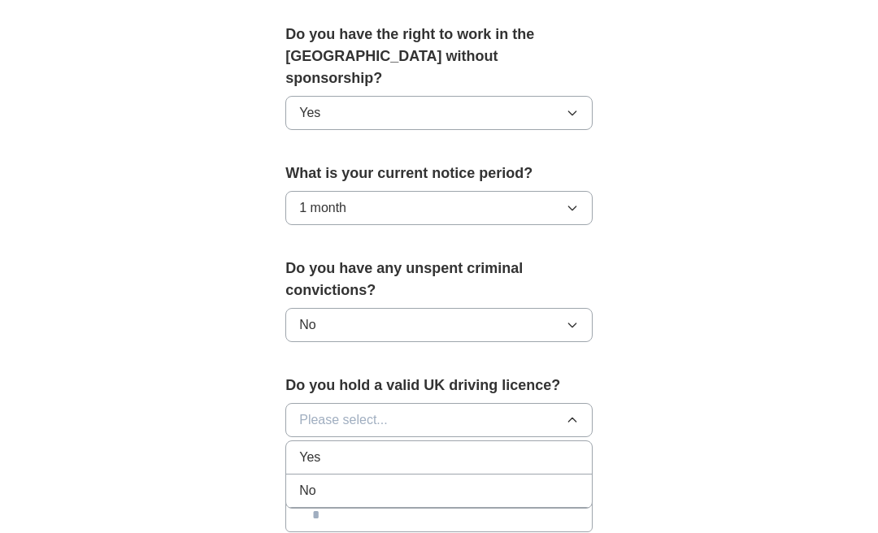
click at [557, 448] on div "Yes" at bounding box center [439, 458] width 280 height 20
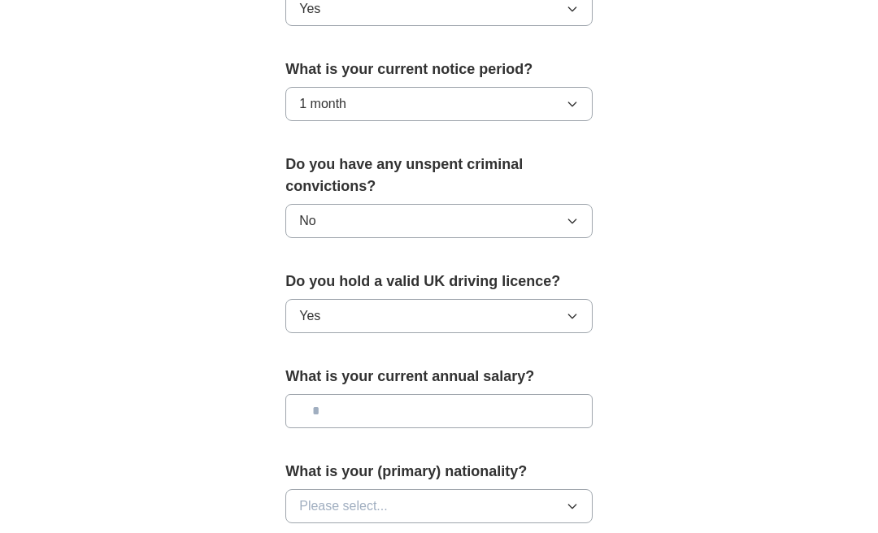
scroll to position [953, 0]
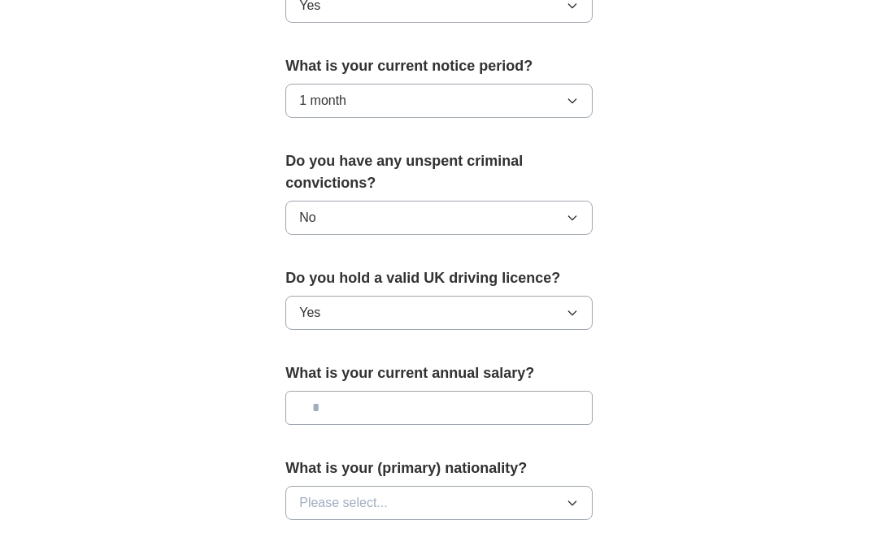
click at [336, 392] on input "text" at bounding box center [438, 408] width 307 height 34
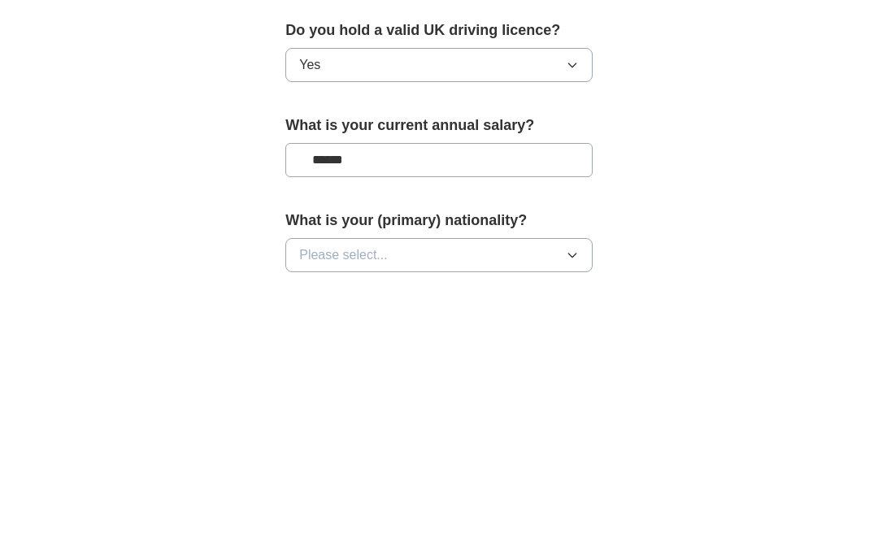
type input "*******"
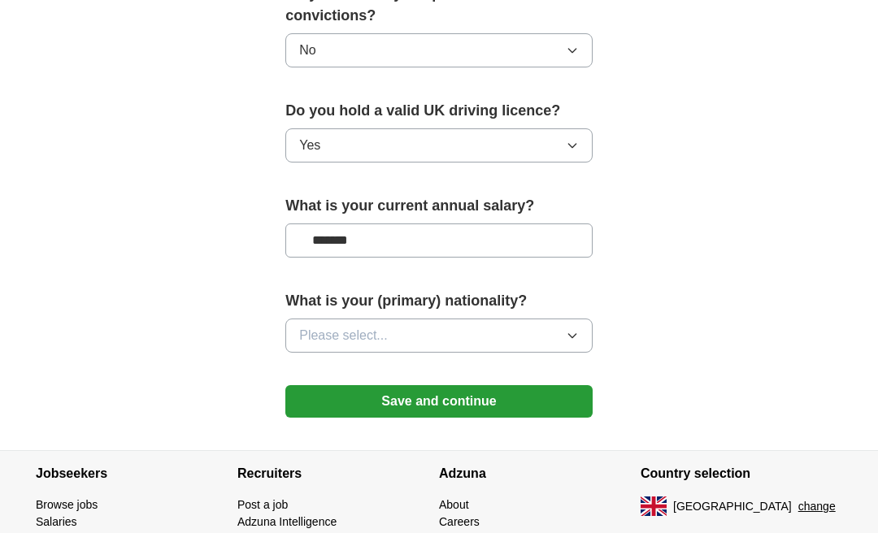
click at [579, 319] on button "Please select..." at bounding box center [438, 336] width 307 height 34
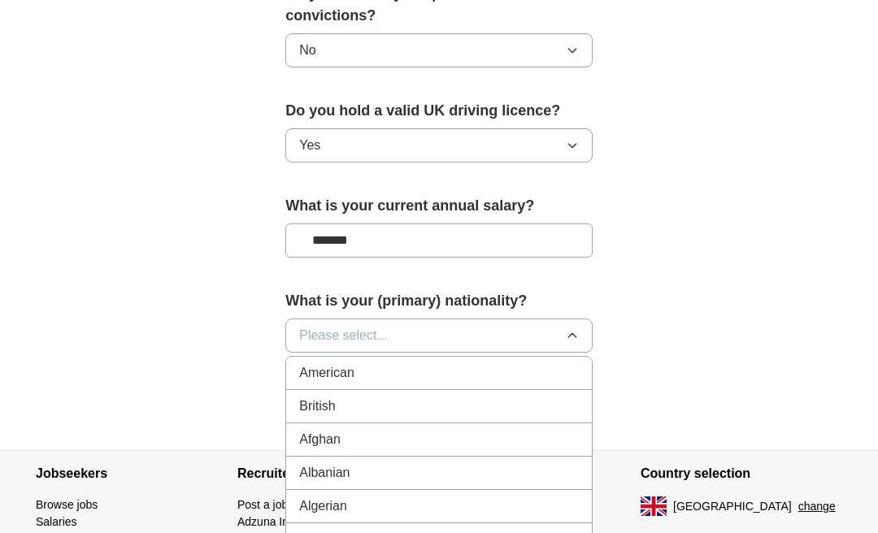
click at [488, 390] on li "British" at bounding box center [439, 406] width 306 height 33
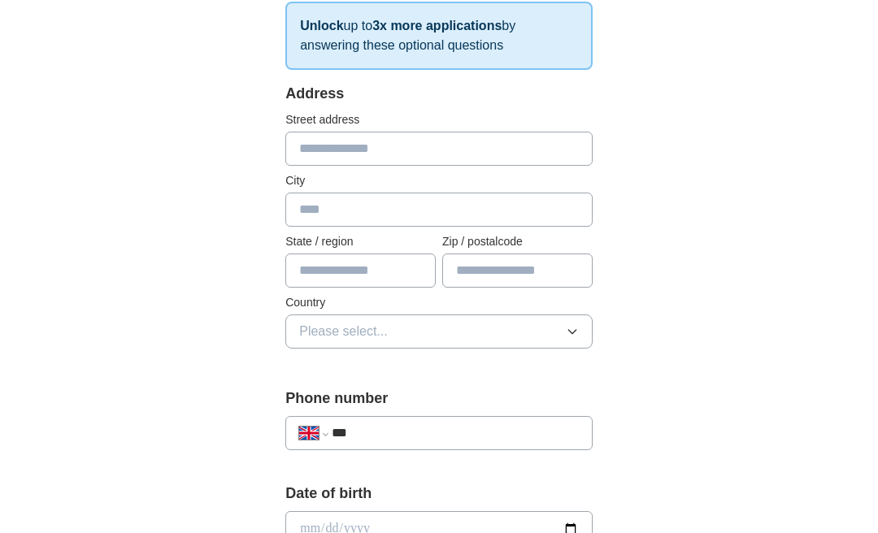
scroll to position [289, 0]
click at [570, 336] on icon "button" at bounding box center [572, 332] width 13 height 13
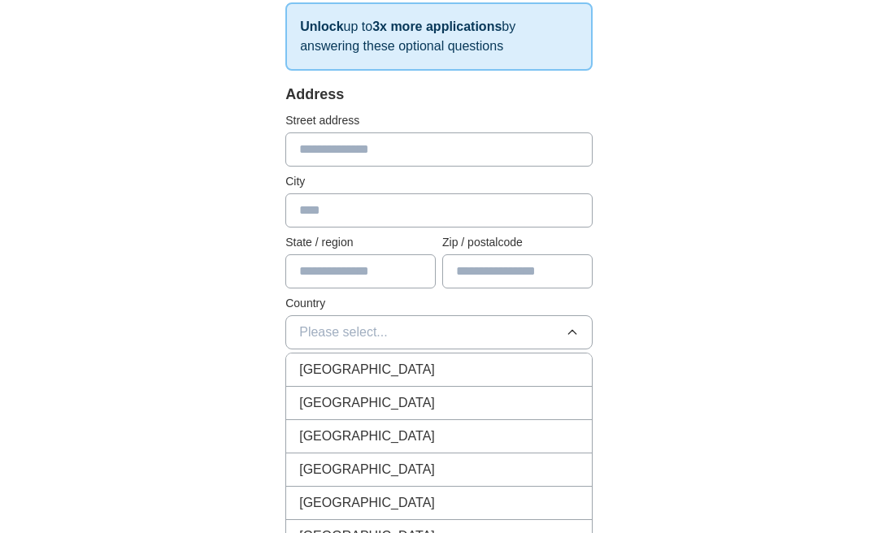
click at [550, 373] on div "[GEOGRAPHIC_DATA]" at bounding box center [439, 370] width 280 height 20
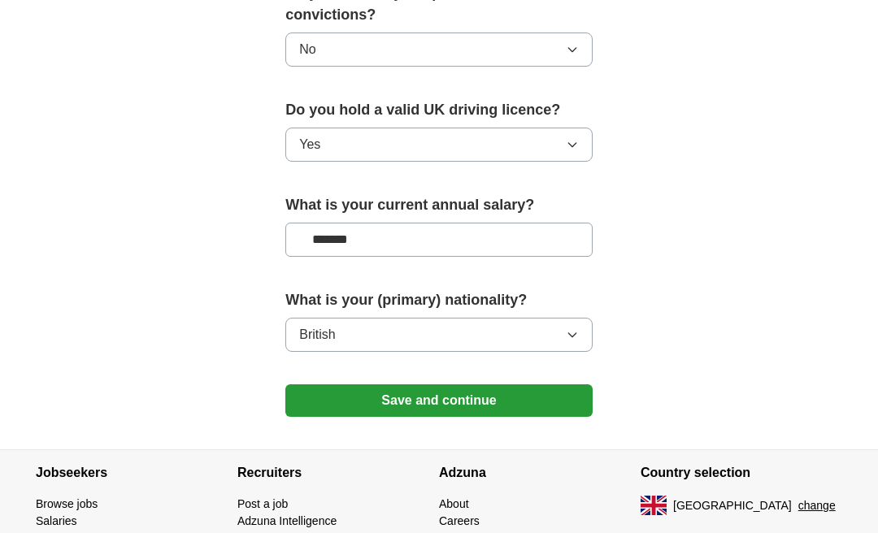
scroll to position [1121, 0]
click at [538, 385] on button "Save and continue" at bounding box center [438, 401] width 307 height 33
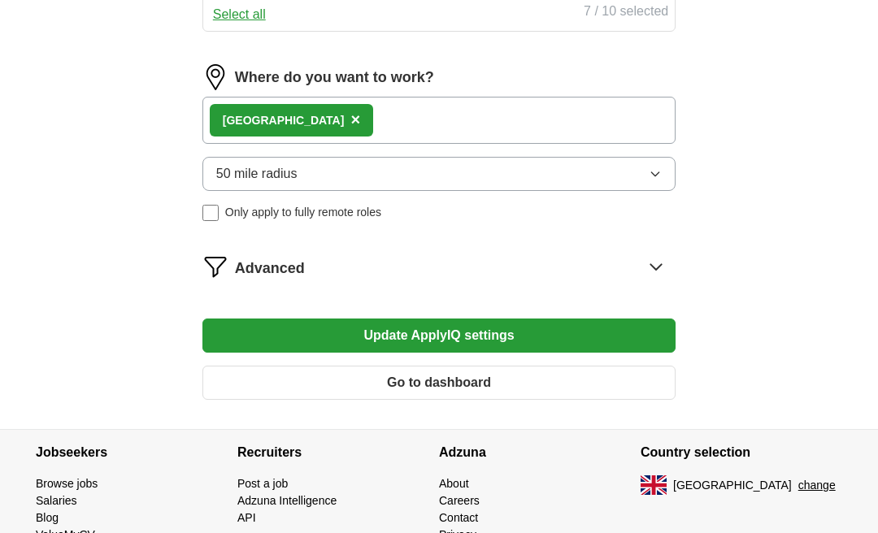
scroll to position [888, 0]
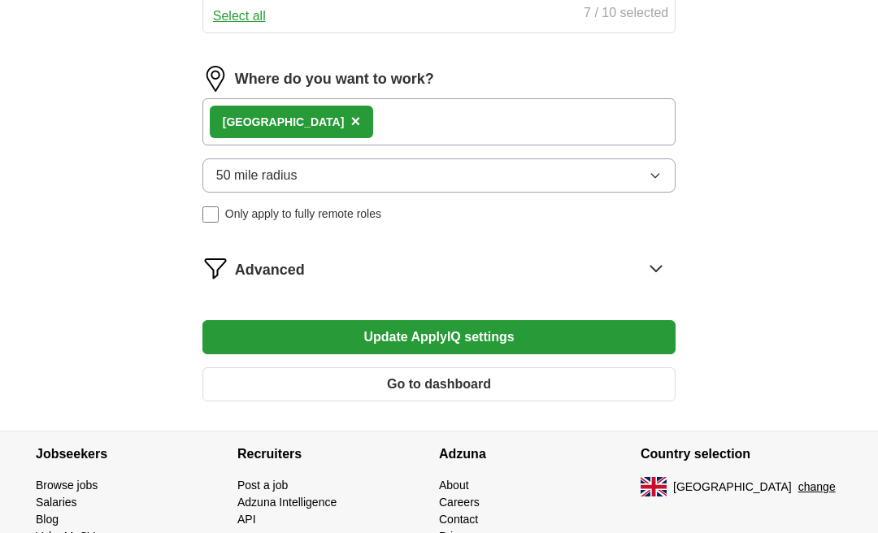
click at [627, 336] on button "Update ApplyIQ settings" at bounding box center [438, 337] width 473 height 34
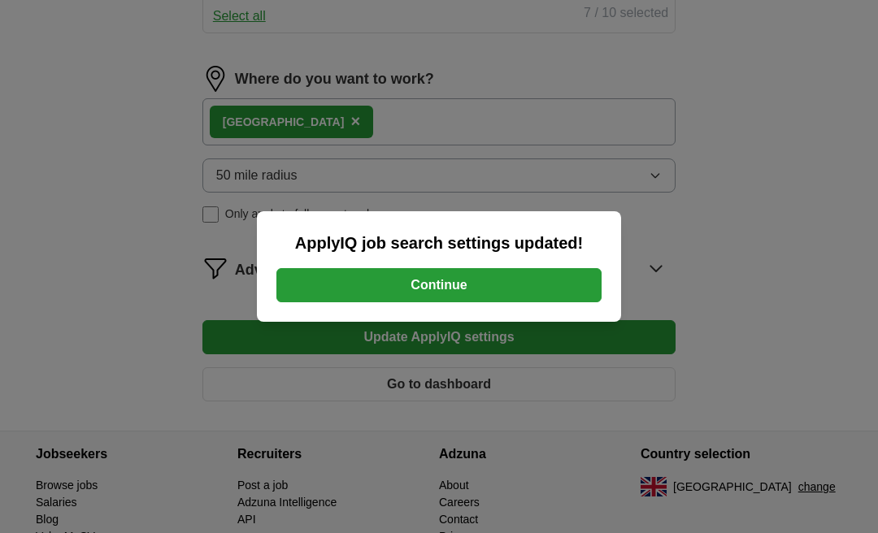
click at [519, 302] on button "Continue" at bounding box center [438, 285] width 325 height 34
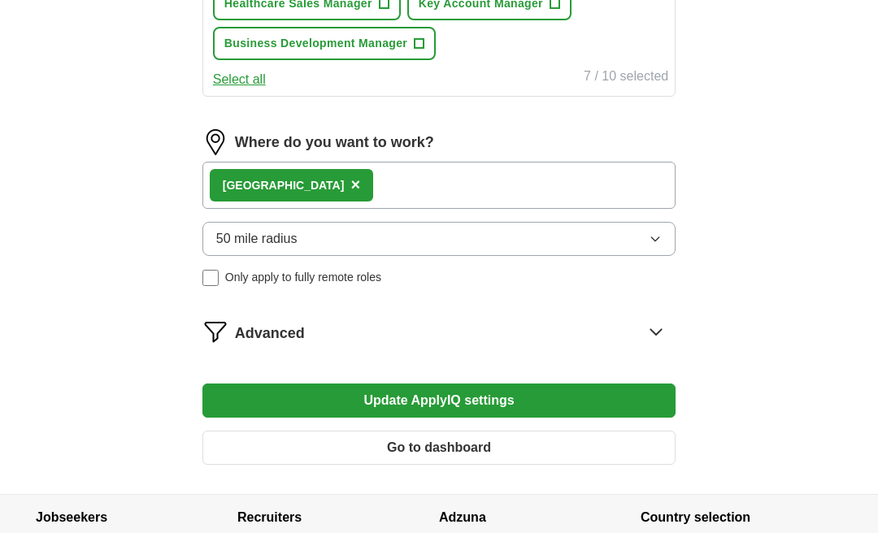
scroll to position [878, 0]
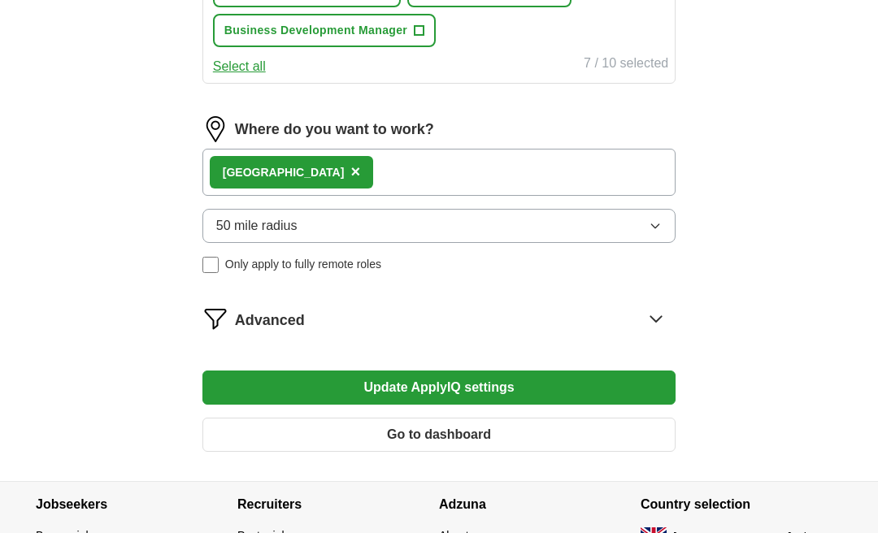
click at [612, 435] on button "Go to dashboard" at bounding box center [438, 435] width 473 height 34
